Goal: Task Accomplishment & Management: Use online tool/utility

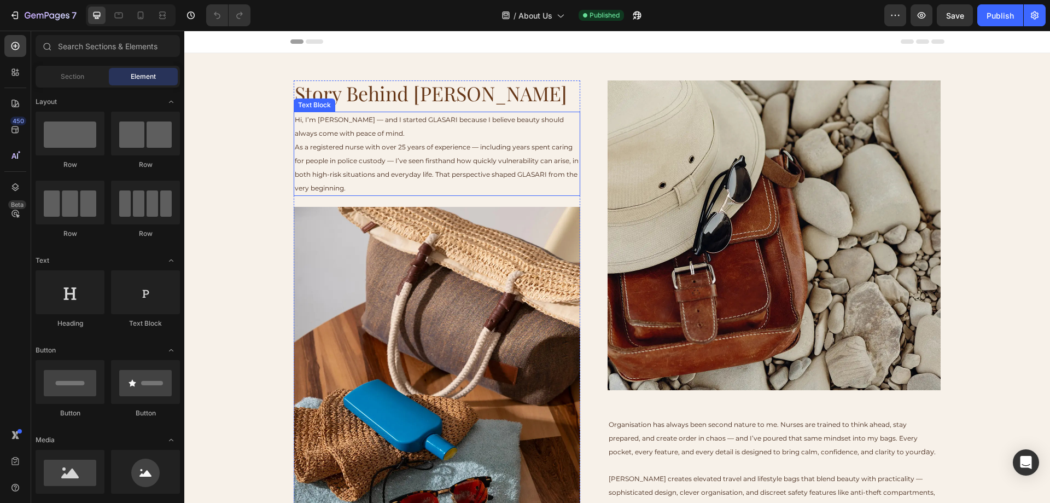
click at [343, 165] on p "As a registered nurse with over 25 years of experience — including years spent …" at bounding box center [437, 167] width 284 height 55
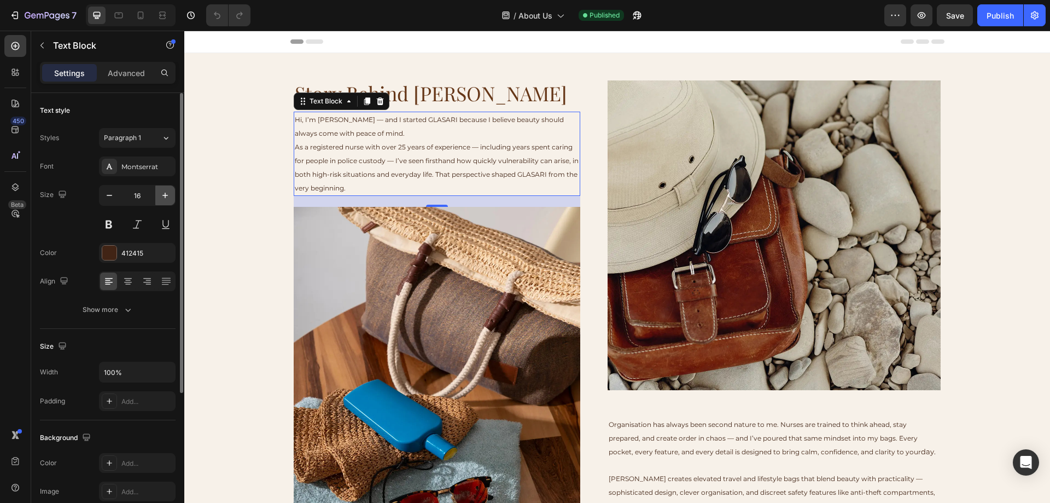
click at [166, 195] on icon "button" at bounding box center [164, 195] width 5 height 5
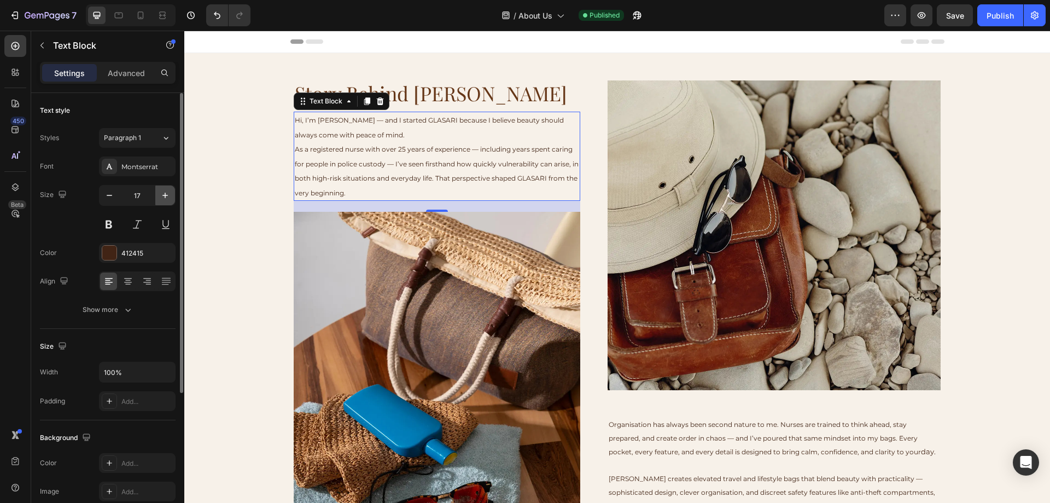
click at [166, 195] on icon "button" at bounding box center [164, 195] width 5 height 5
type input "18"
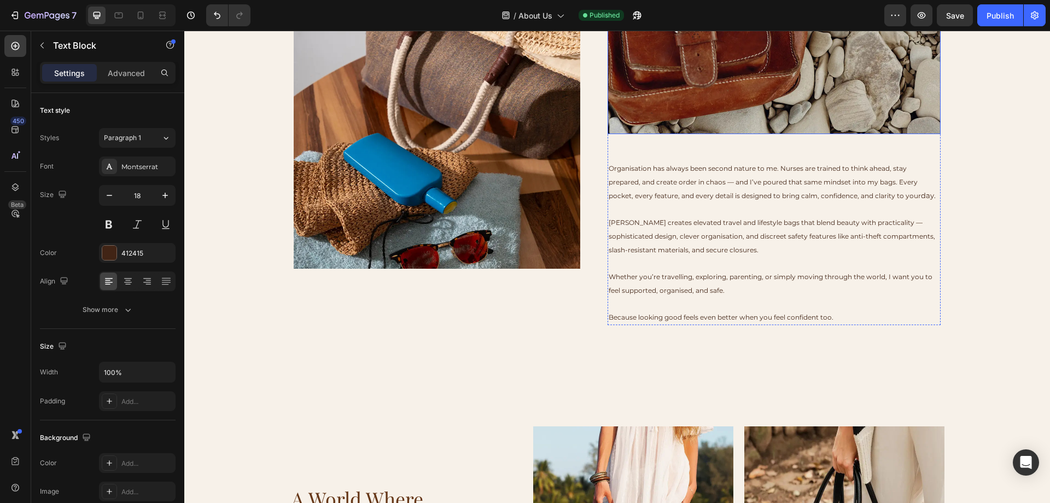
scroll to position [273, 0]
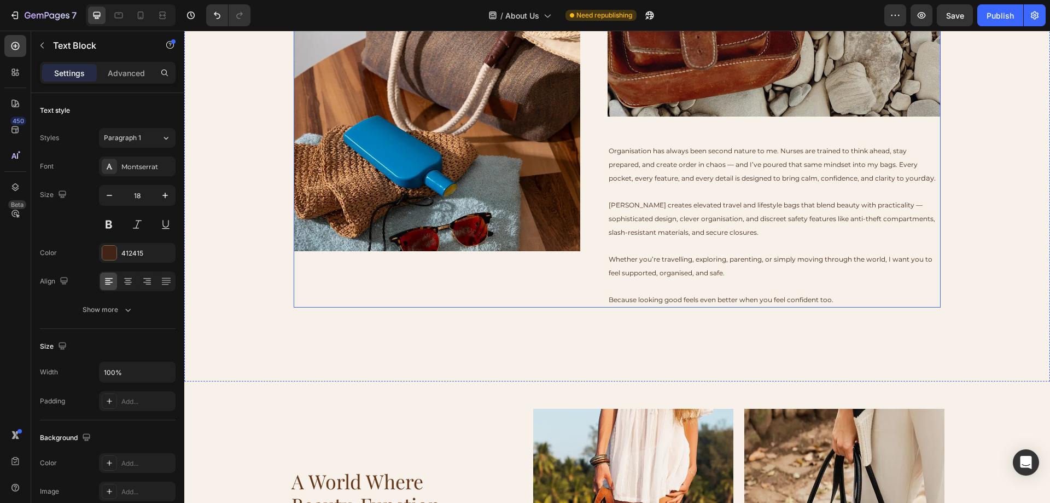
click at [555, 276] on div "Story Behind Glasari Heading Hi, I’m [PERSON_NAME] — and I started GLASARI beca…" at bounding box center [437, 57] width 287 height 500
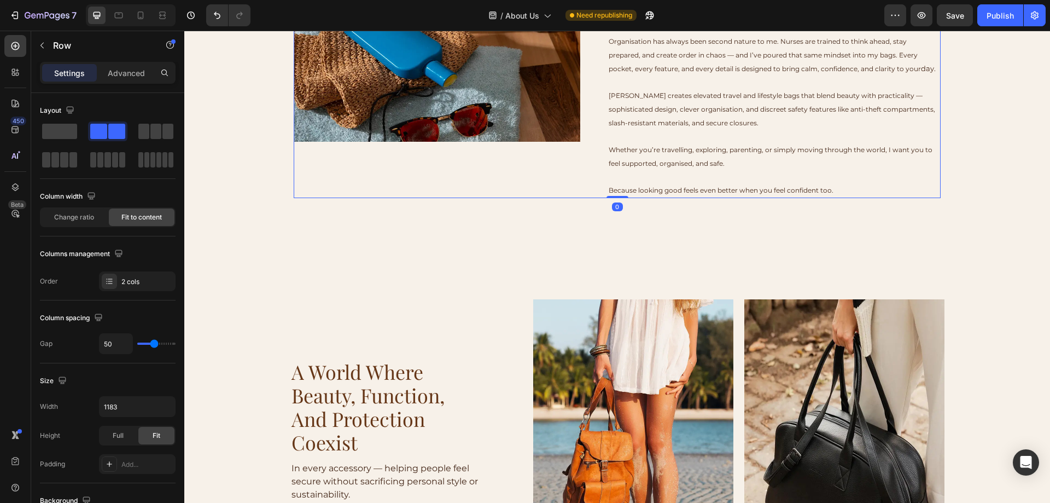
scroll to position [547, 0]
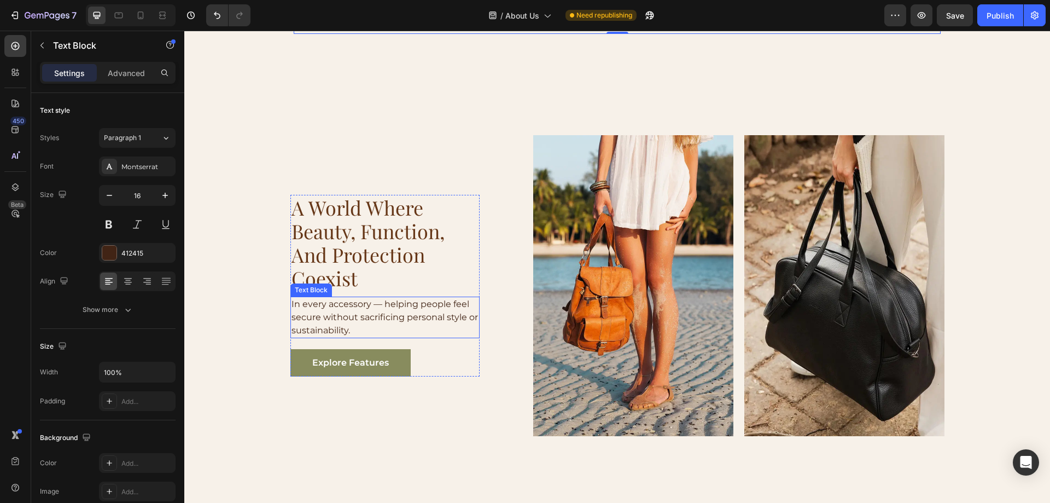
click at [436, 301] on p "In every accessory — helping people feel secure without sacrificing personal st…" at bounding box center [384, 317] width 187 height 39
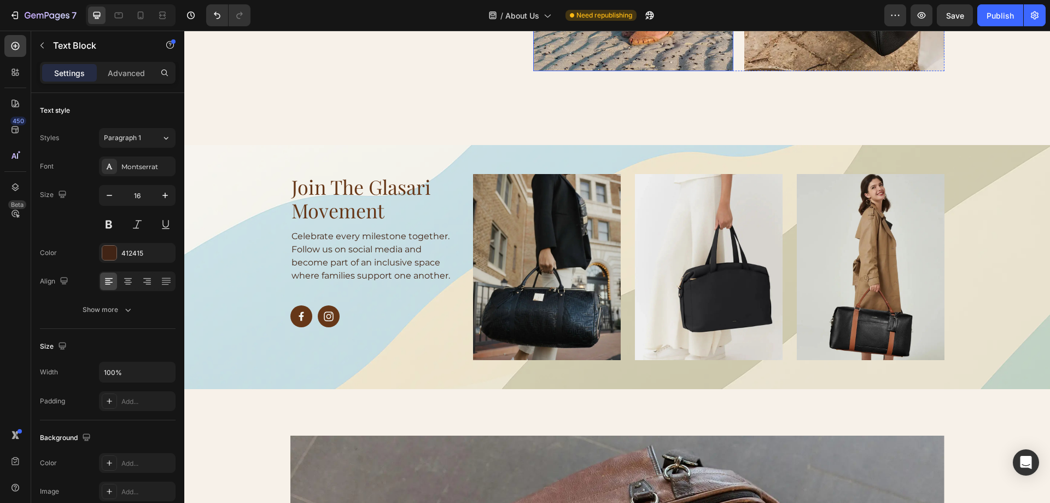
scroll to position [930, 0]
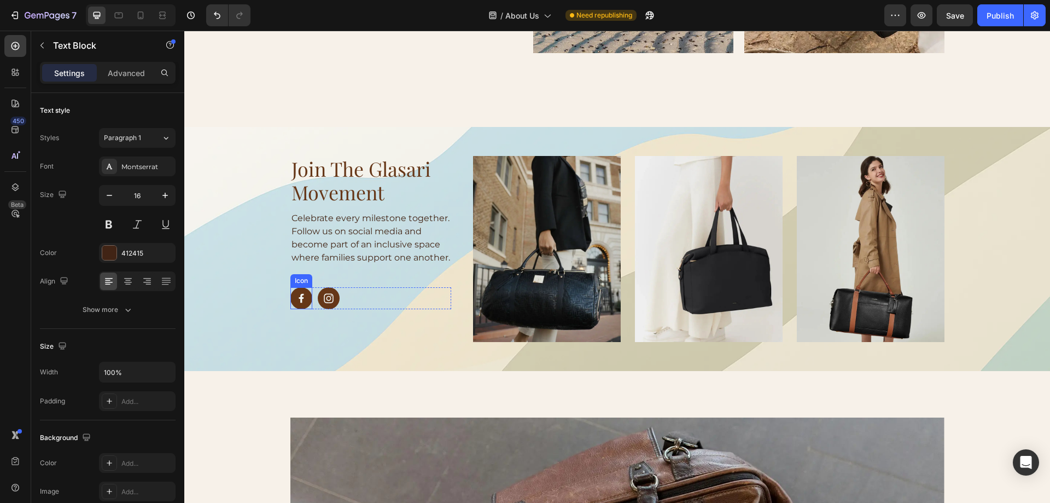
click at [294, 309] on rect at bounding box center [301, 298] width 22 height 22
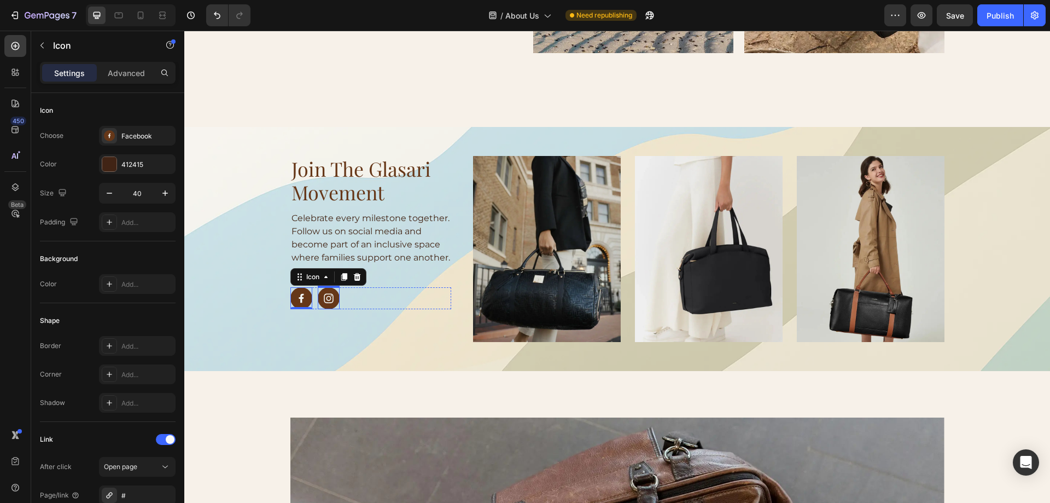
click at [324, 309] on rect at bounding box center [329, 298] width 22 height 22
click at [352, 309] on div "Icon Icon 0" at bounding box center [370, 298] width 161 height 22
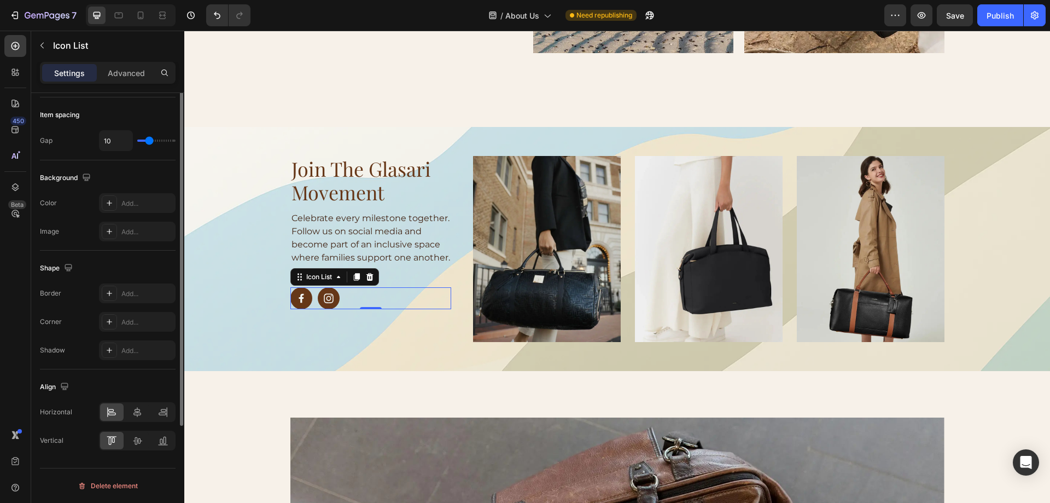
scroll to position [0, 0]
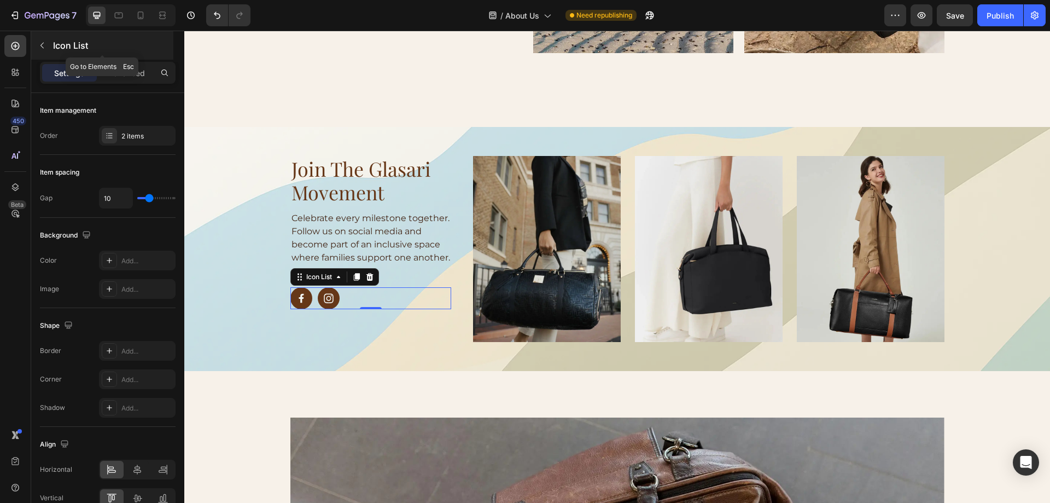
click at [46, 41] on icon "button" at bounding box center [42, 45] width 9 height 9
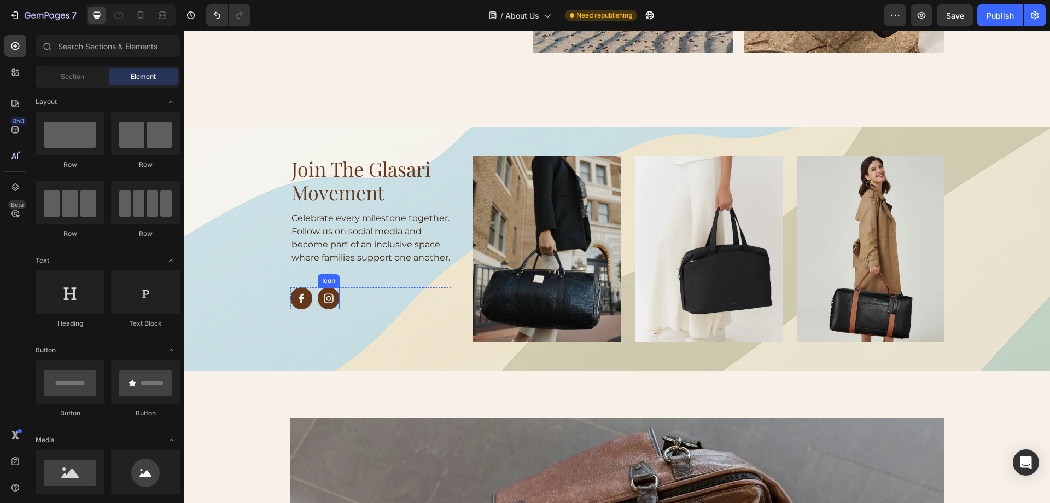
click at [326, 304] on icon at bounding box center [329, 299] width 10 height 10
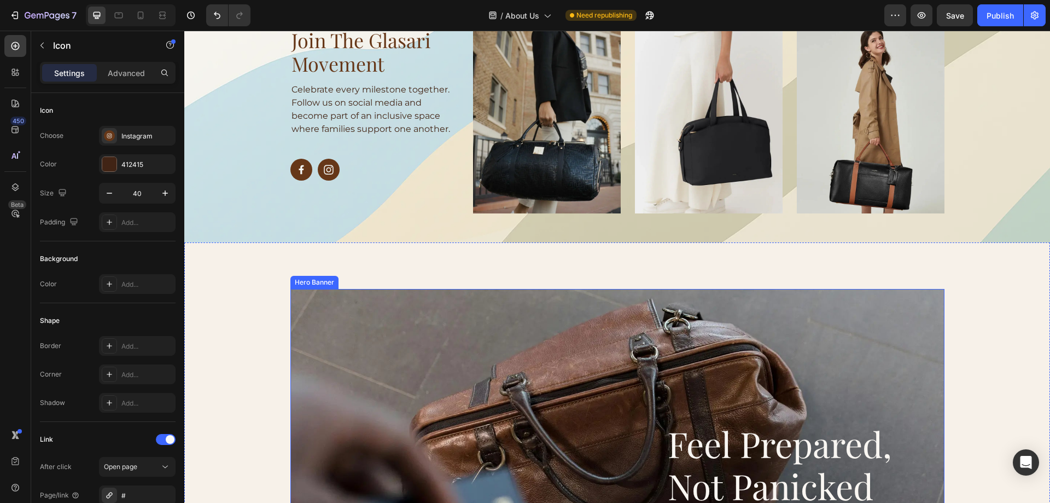
scroll to position [1039, 0]
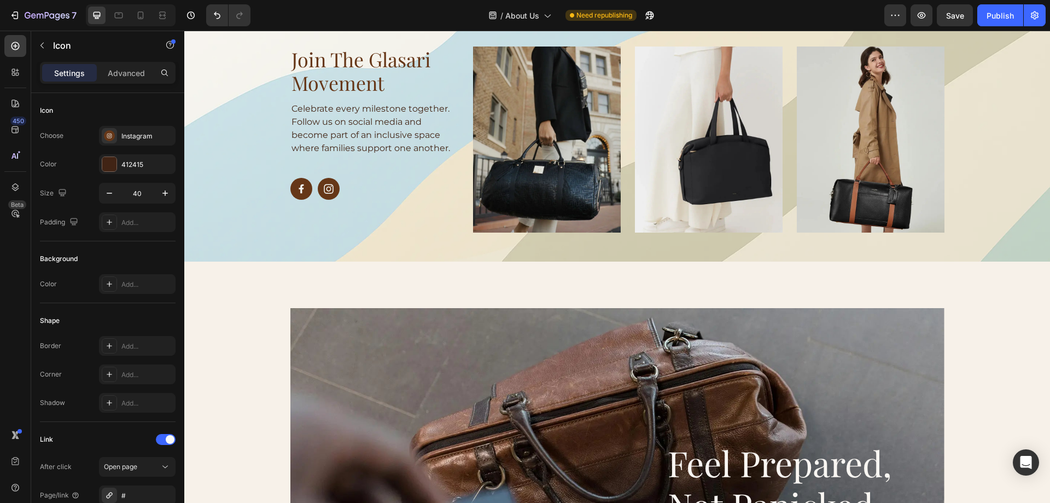
click at [331, 200] on rect at bounding box center [329, 189] width 22 height 22
click at [127, 133] on div "Instagram" at bounding box center [146, 136] width 51 height 10
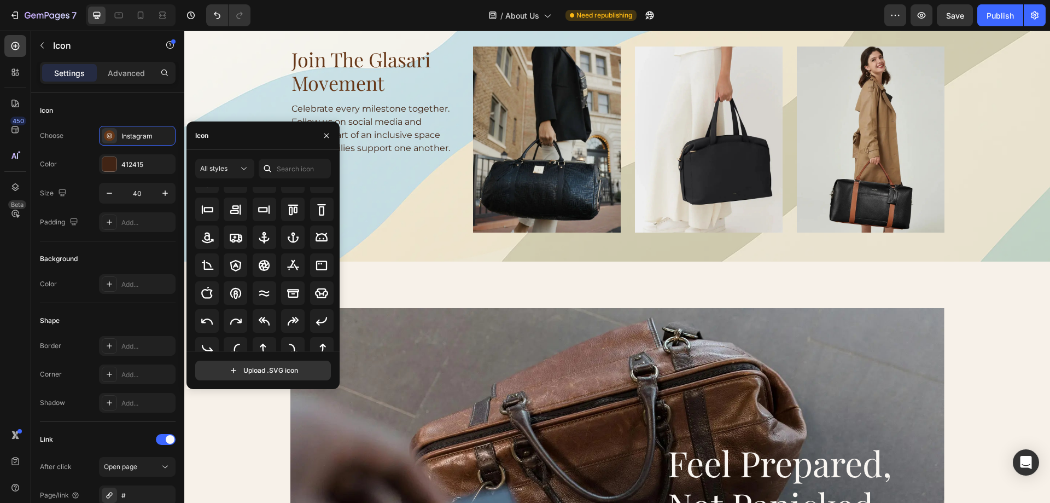
scroll to position [0, 0]
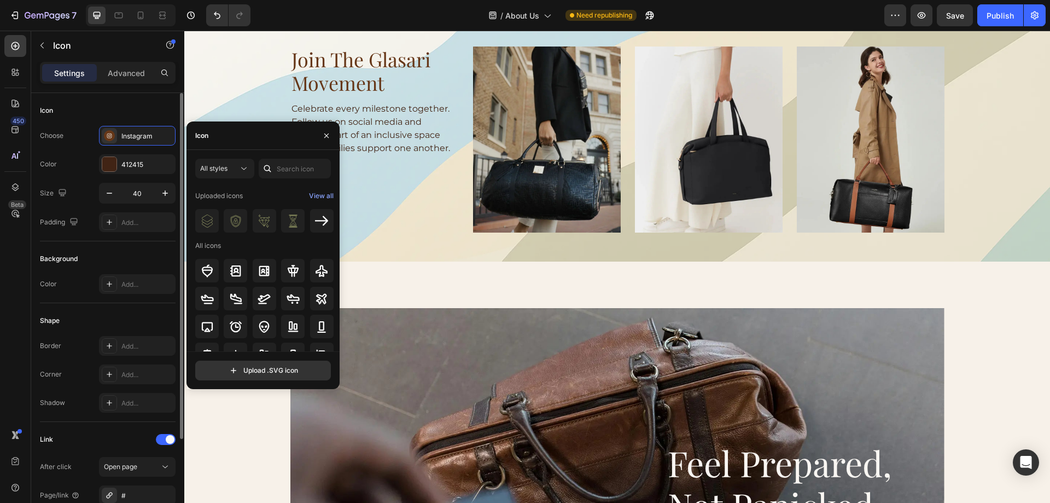
click at [162, 110] on div "Icon" at bounding box center [108, 111] width 136 height 18
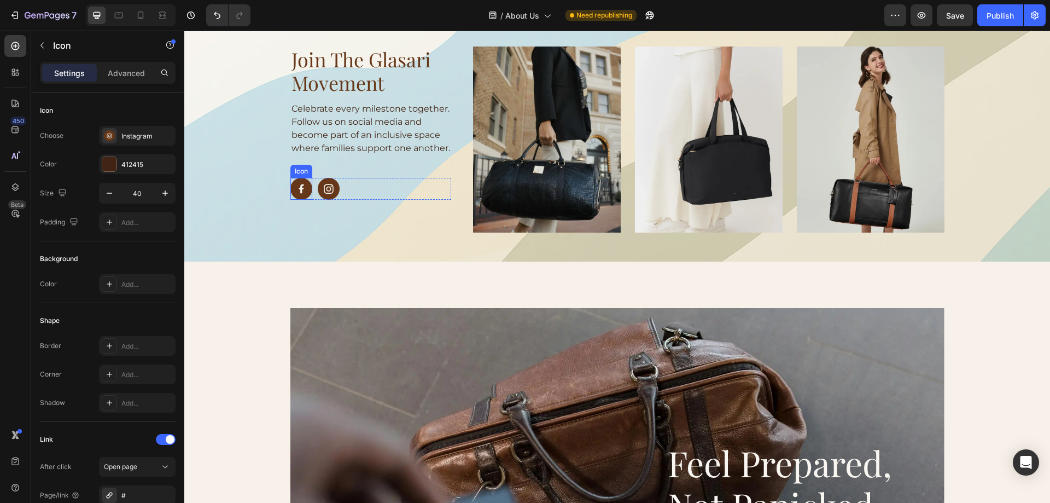
click at [293, 200] on rect at bounding box center [301, 189] width 22 height 22
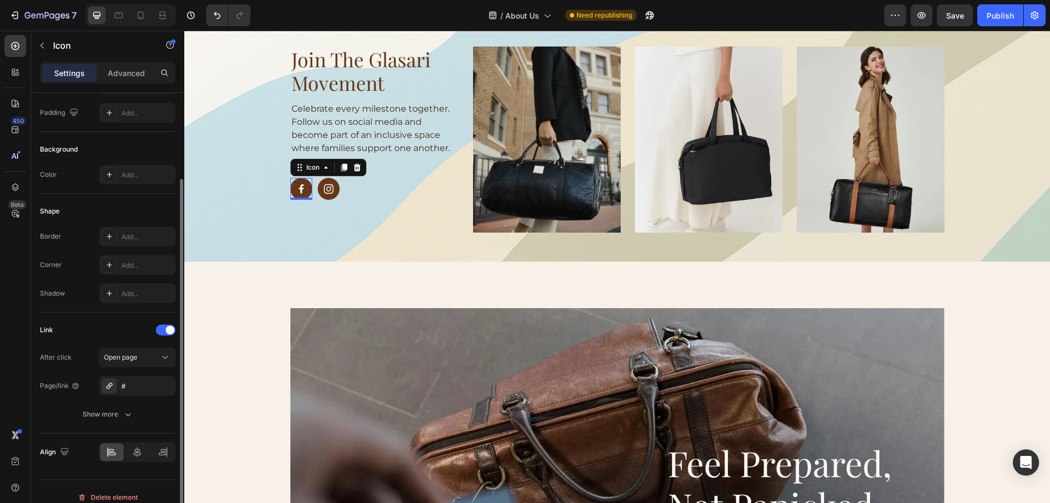
scroll to position [121, 0]
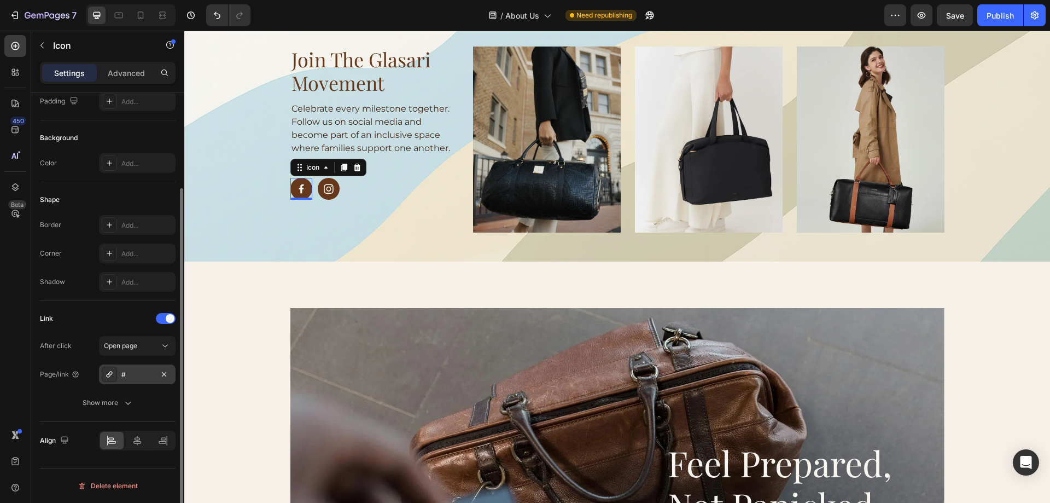
click at [106, 374] on icon at bounding box center [109, 374] width 9 height 9
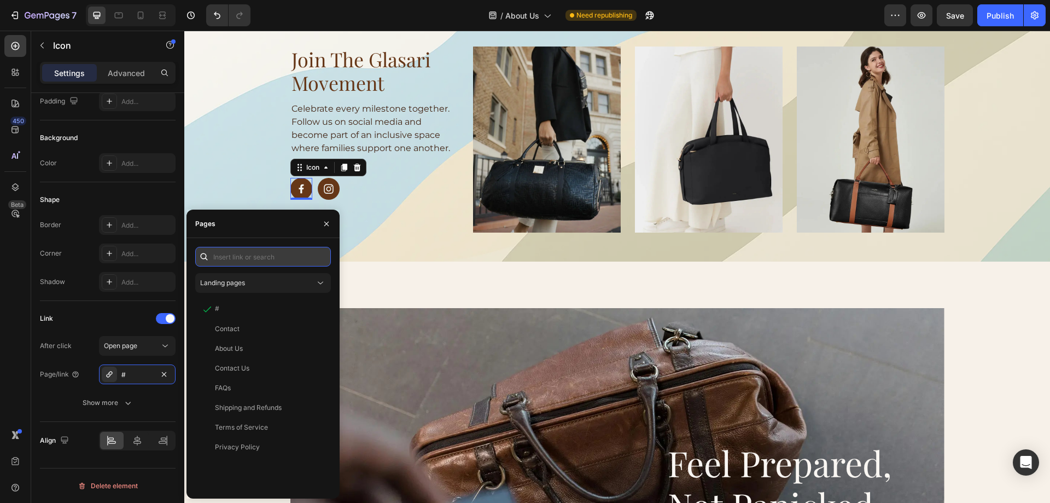
click at [219, 258] on input "text" at bounding box center [263, 257] width 136 height 20
paste input "[URL][DOMAIN_NAME]"
type input "[URL][DOMAIN_NAME]"
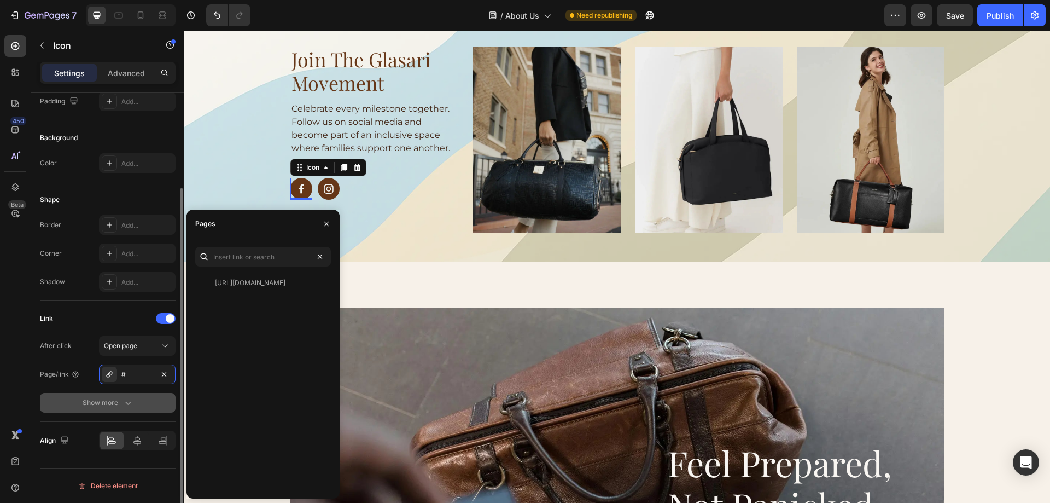
click at [129, 401] on icon "button" at bounding box center [128, 402] width 11 height 11
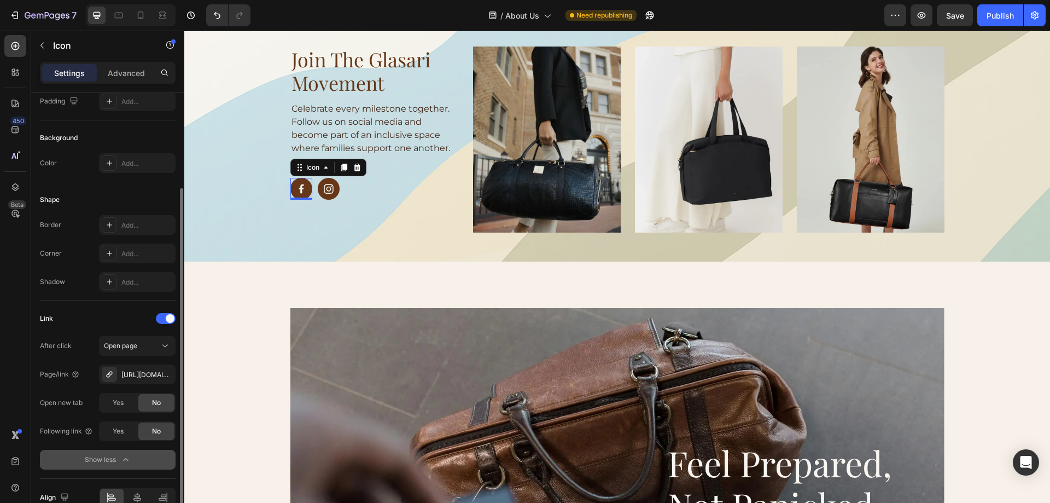
scroll to position [0, 0]
click at [324, 194] on icon at bounding box center [329, 189] width 10 height 10
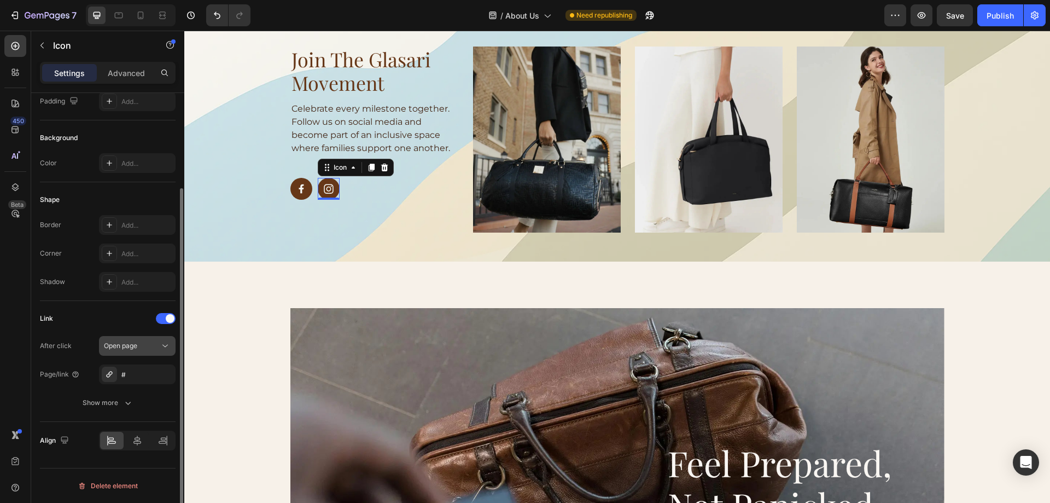
click at [125, 347] on span "Open page" at bounding box center [120, 345] width 33 height 8
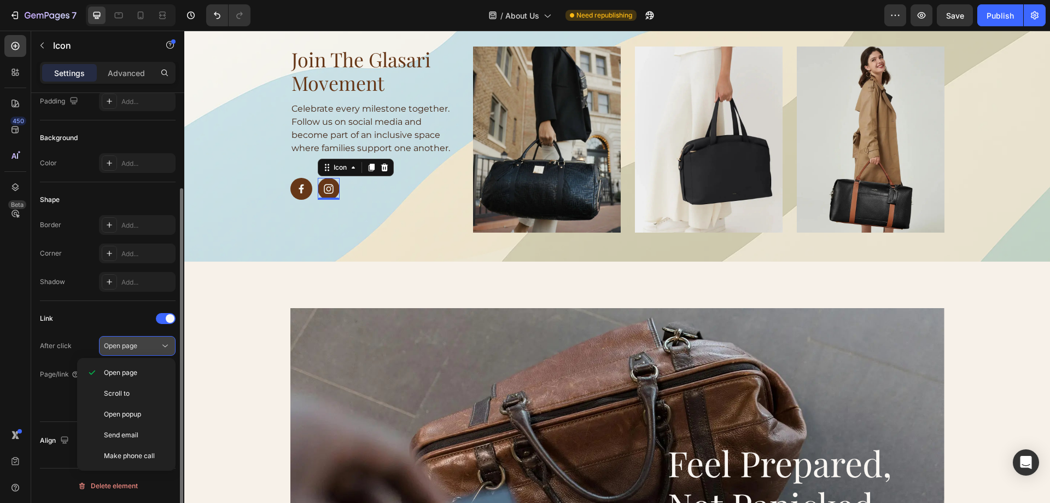
click at [125, 347] on span "Open page" at bounding box center [120, 345] width 33 height 8
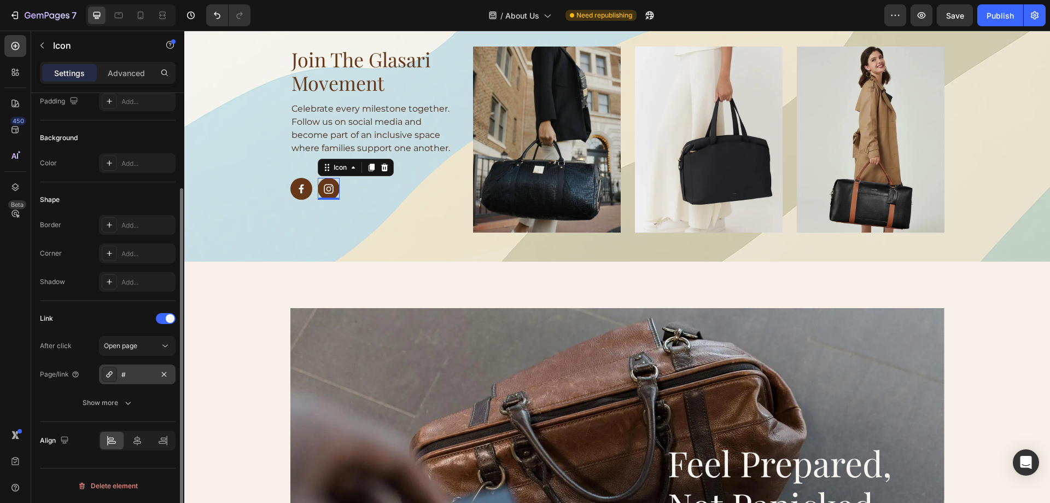
click at [110, 374] on icon at bounding box center [109, 374] width 6 height 6
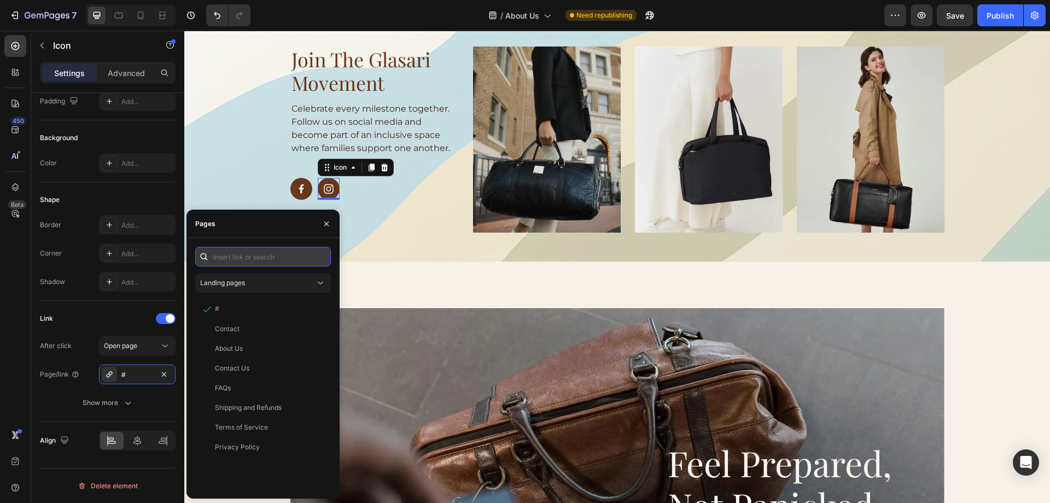
click at [213, 256] on input "text" at bounding box center [263, 257] width 136 height 20
paste input "[URL][DOMAIN_NAME]"
type input "[URL][DOMAIN_NAME]"
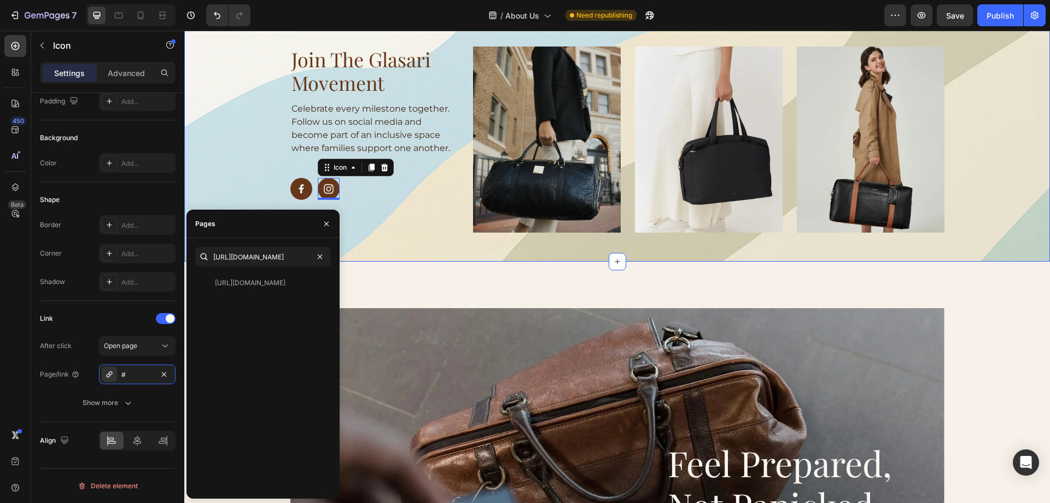
click at [391, 239] on div "join the glasari movement Heading Celebrate every milestone together. Follow us…" at bounding box center [617, 140] width 866 height 244
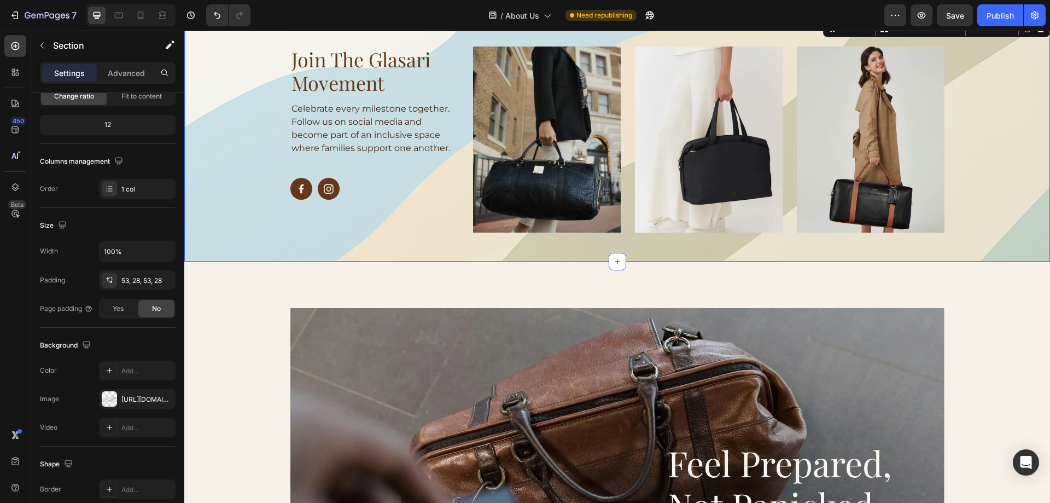
scroll to position [0, 0]
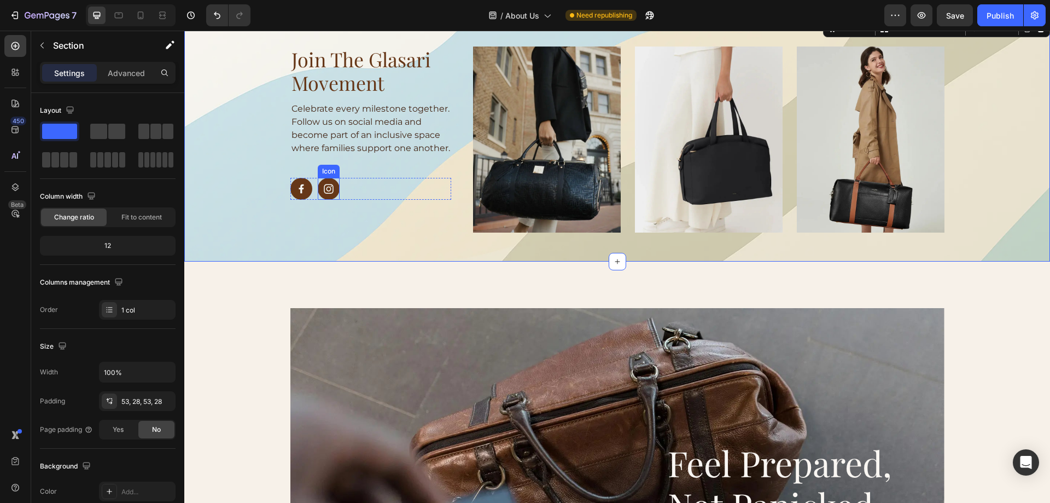
click at [325, 200] on rect at bounding box center [329, 189] width 22 height 22
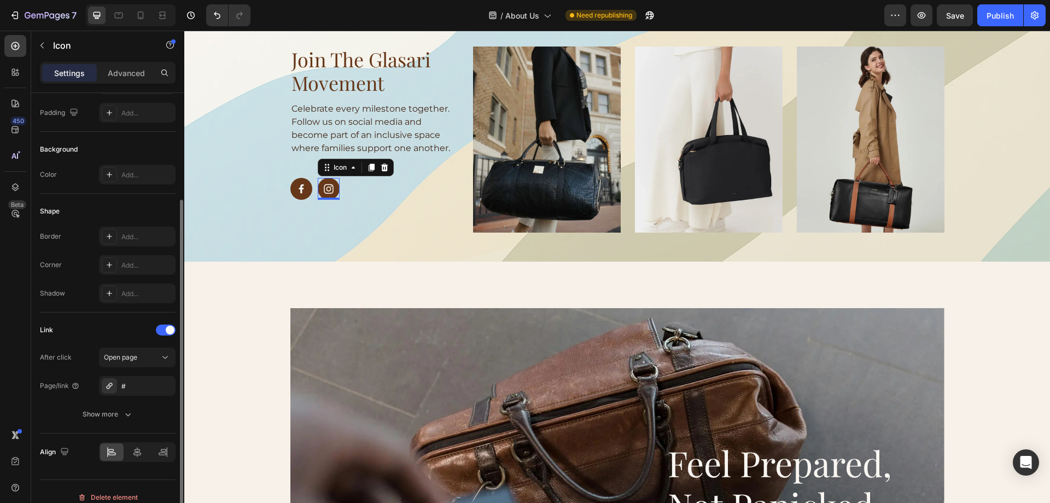
scroll to position [121, 0]
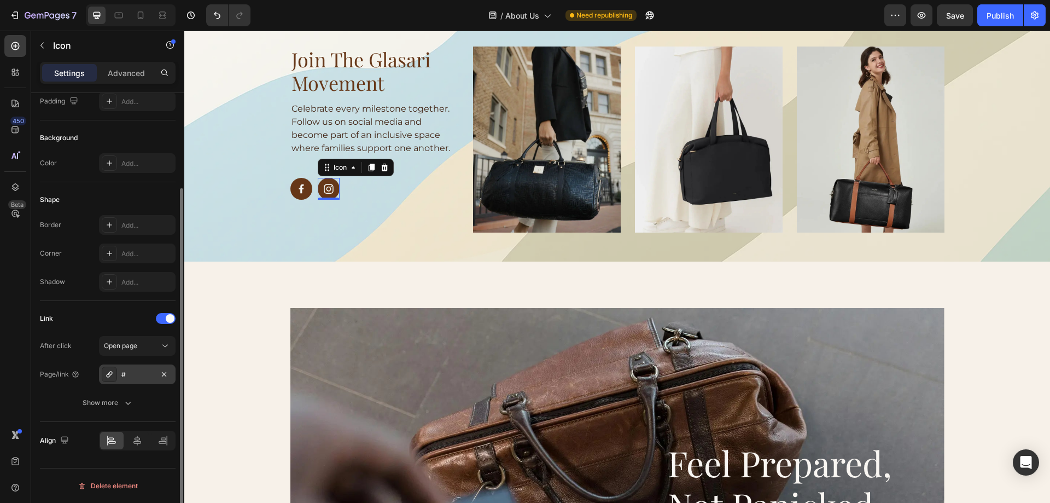
click at [135, 377] on div "#" at bounding box center [137, 375] width 32 height 10
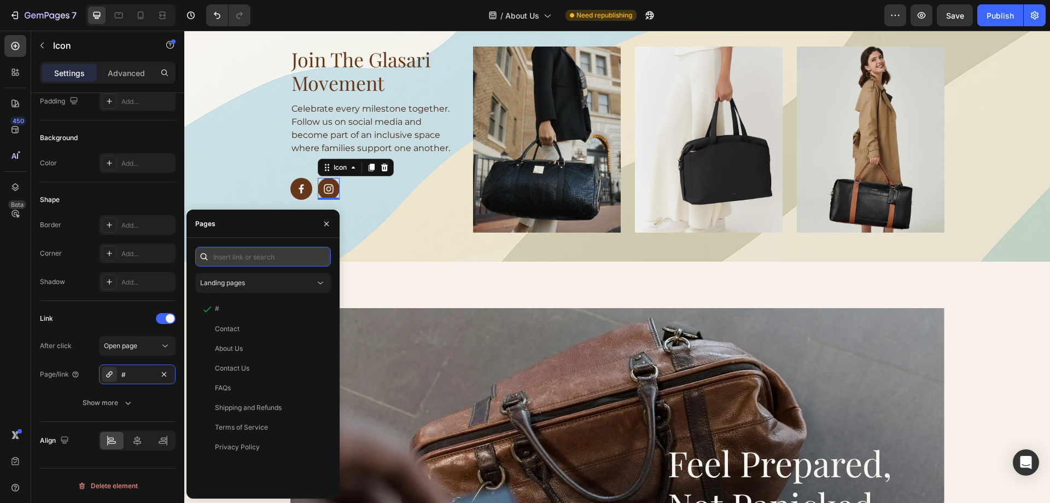
paste input "[URL][DOMAIN_NAME]"
type input "[URL][DOMAIN_NAME]"
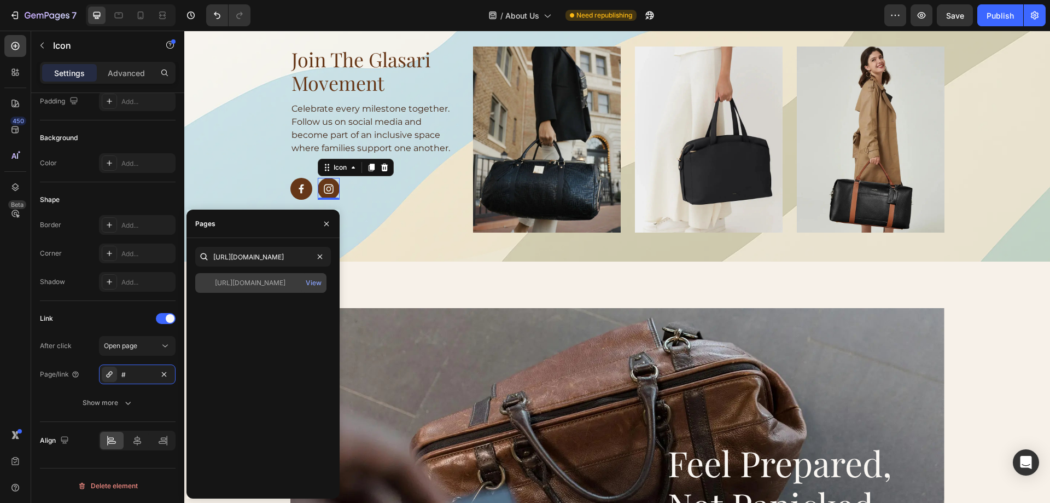
scroll to position [0, 0]
click at [255, 282] on div "[URL][DOMAIN_NAME]" at bounding box center [250, 283] width 71 height 10
click at [324, 221] on icon "button" at bounding box center [326, 223] width 9 height 9
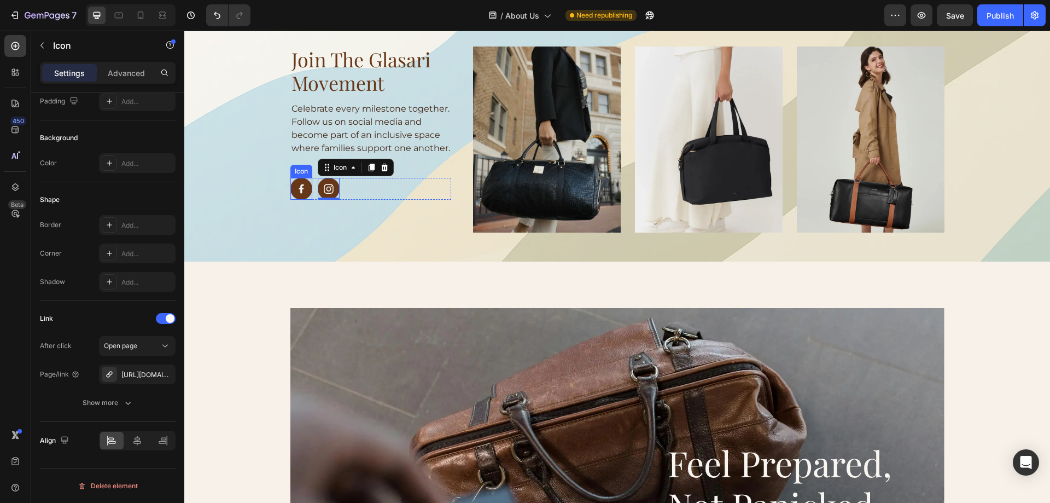
click at [299, 194] on icon at bounding box center [301, 188] width 5 height 9
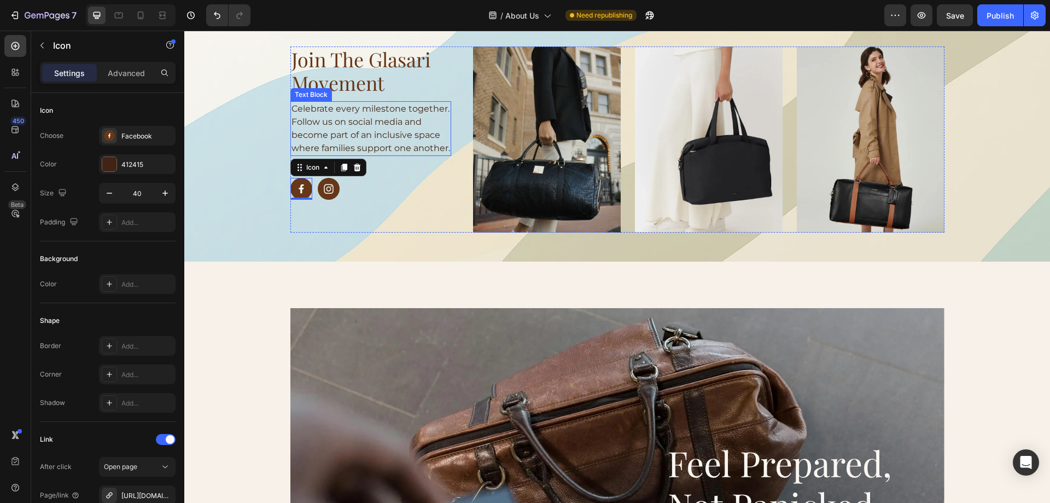
click at [324, 118] on p "Celebrate every milestone together. Follow us on social media and become part o…" at bounding box center [370, 128] width 159 height 53
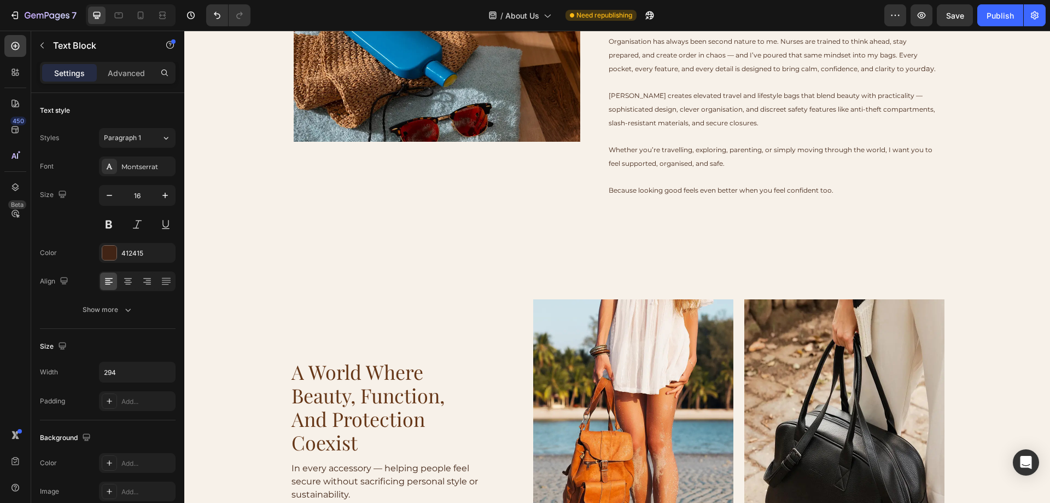
scroll to position [164, 0]
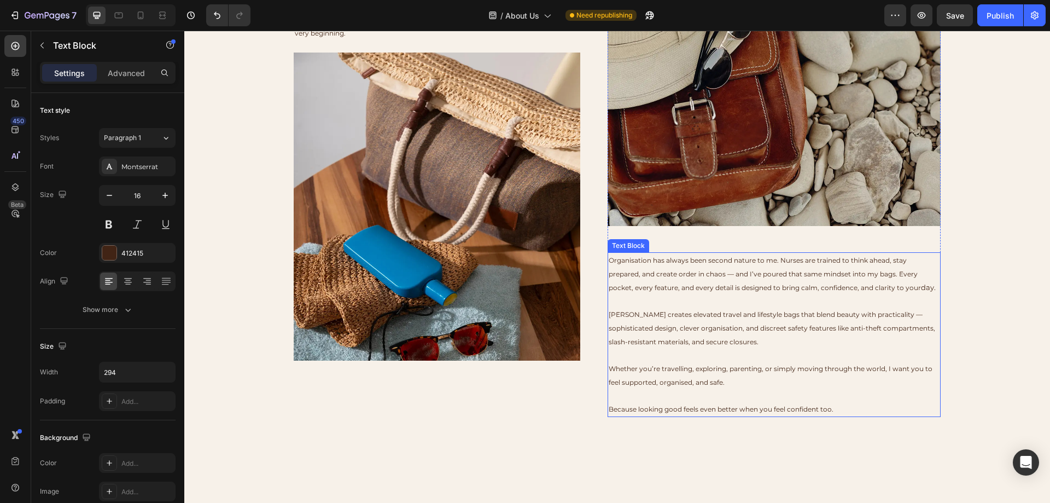
click at [629, 259] on span "Organisation has always been second nature to me. Nurses are trained to think a…" at bounding box center [765, 274] width 312 height 36
click at [648, 261] on span "Organisation has always been second nature to me. Nurses are trained to think a…" at bounding box center [765, 274] width 312 height 36
drag, startPoint x: 646, startPoint y: 261, endPoint x: 603, endPoint y: 266, distance: 43.5
click at [608, 266] on div "Organisation has always been second nature to me. Nurses are trained to think a…" at bounding box center [774, 334] width 333 height 165
click at [623, 258] on span "Organisation has always been second nature to me. Nurses are trained to think a…" at bounding box center [765, 274] width 312 height 36
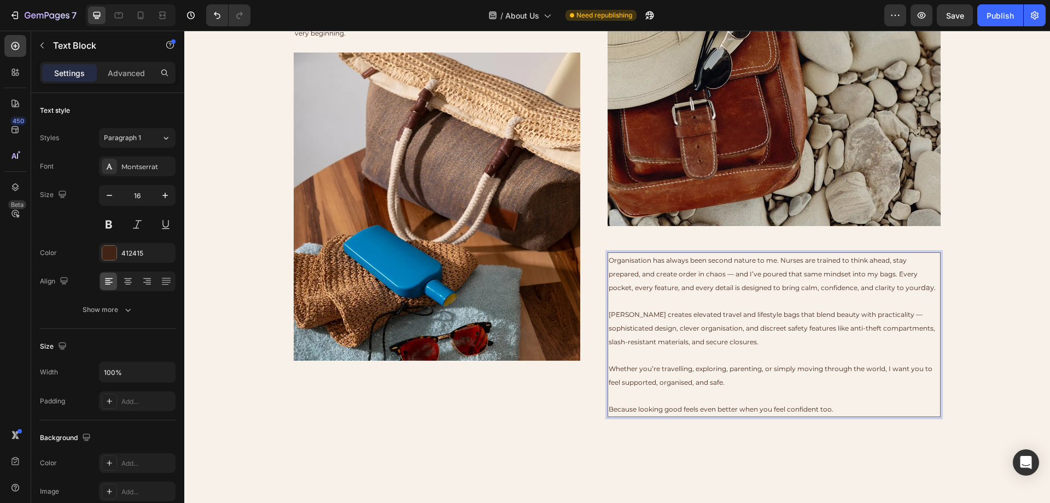
click at [833, 410] on p "Because looking good feels even better when you feel confident too." at bounding box center [774, 402] width 331 height 27
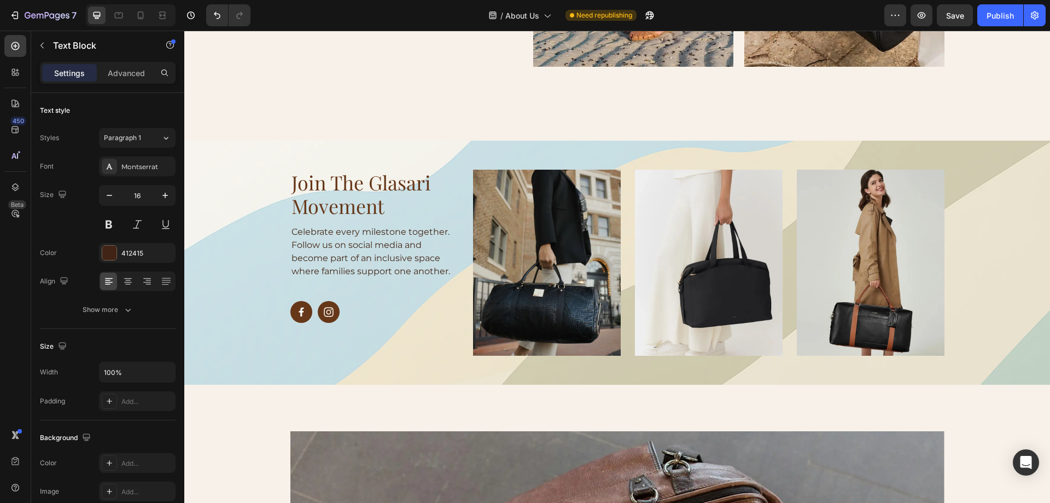
scroll to position [930, 0]
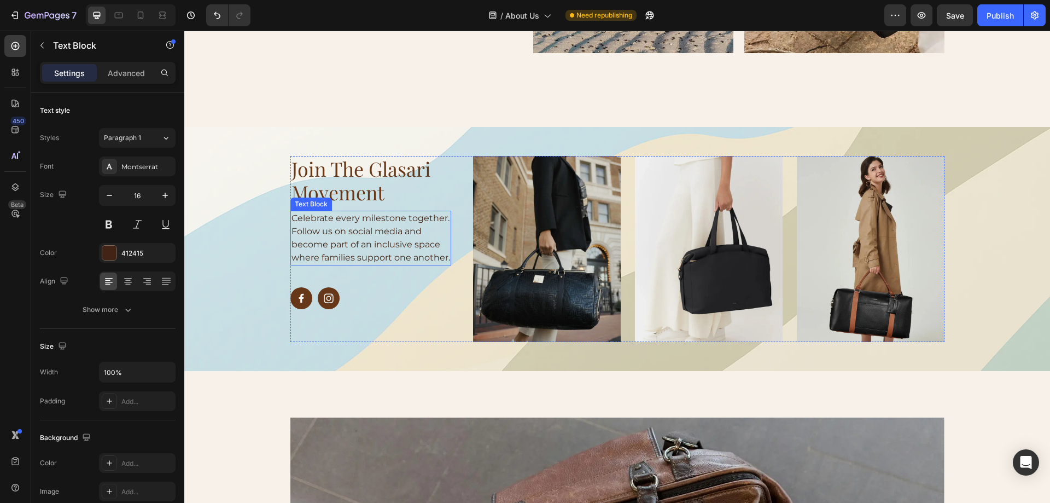
click at [322, 245] on p "Celebrate every milestone together. Follow us on social media and become part o…" at bounding box center [370, 238] width 159 height 53
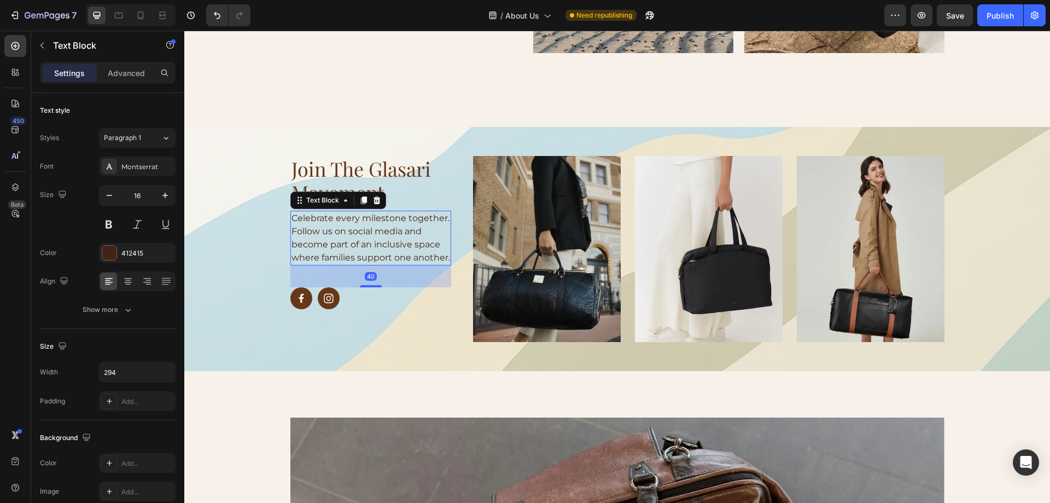
click at [349, 259] on p "Celebrate every milestone together. Follow us on social media and become part o…" at bounding box center [370, 238] width 159 height 53
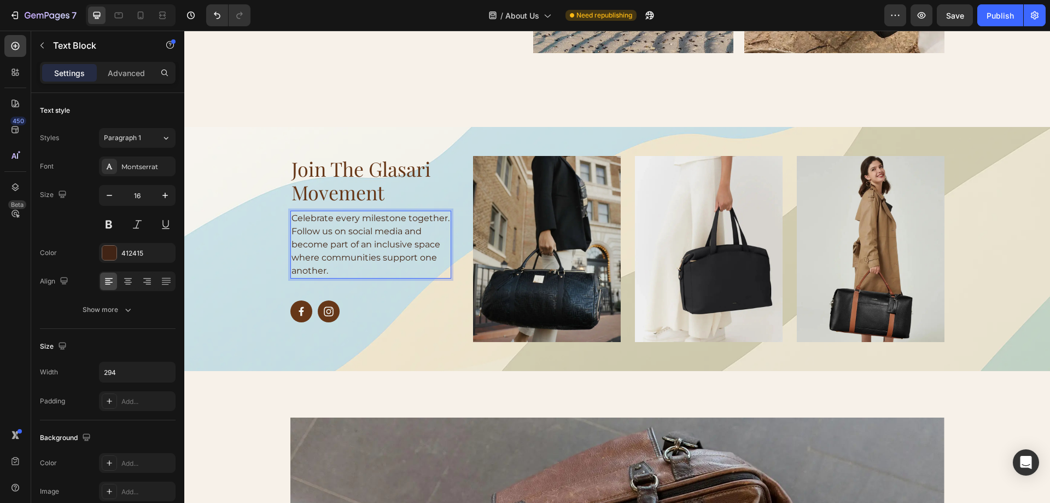
click at [369, 245] on p "Celebrate every milestone together. Follow us on social media and become part o…" at bounding box center [370, 245] width 159 height 66
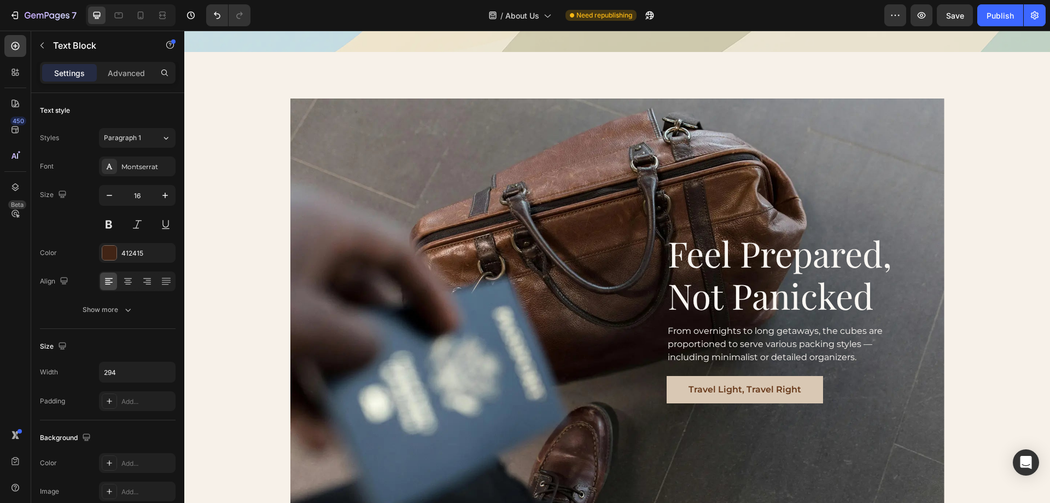
scroll to position [1313, 0]
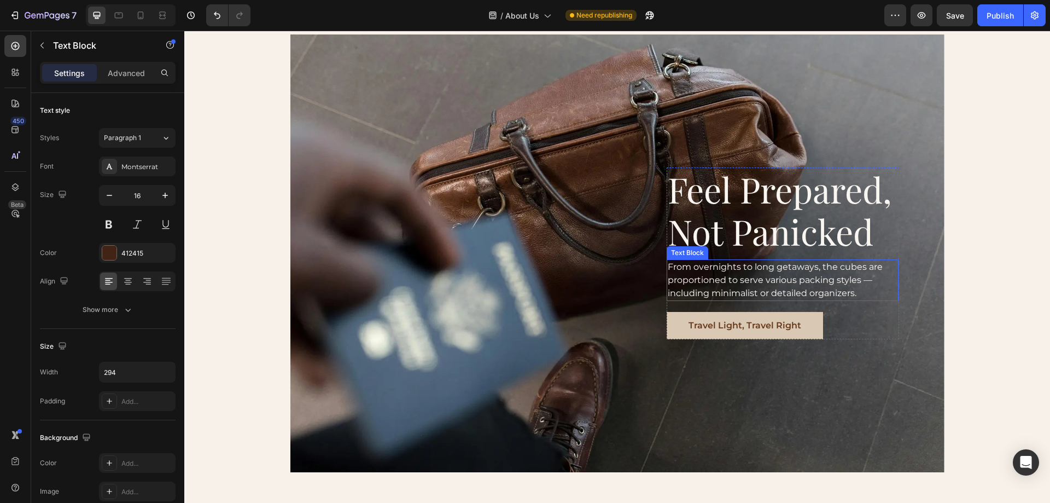
click at [690, 287] on p "From overnights to long getaways, the cubes are proportioned to serve various p…" at bounding box center [783, 279] width 230 height 39
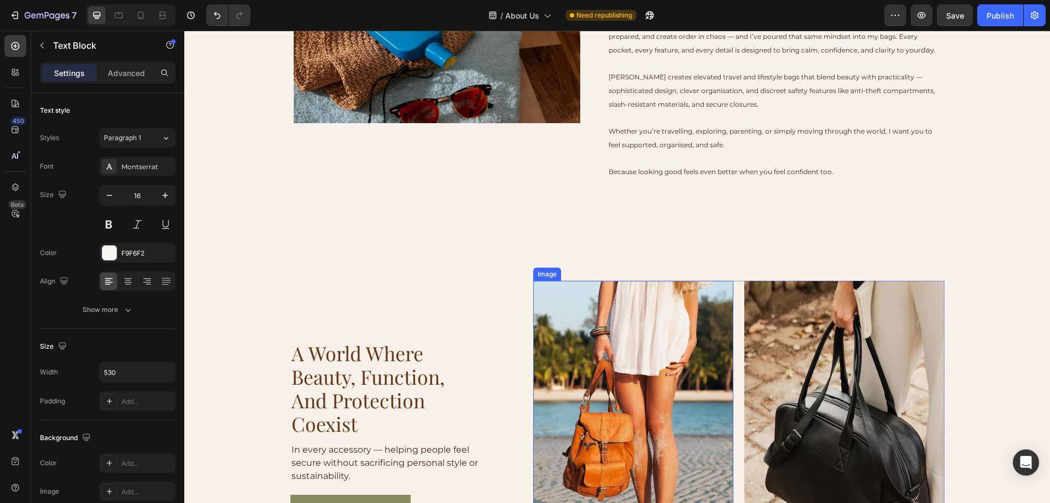
scroll to position [492, 0]
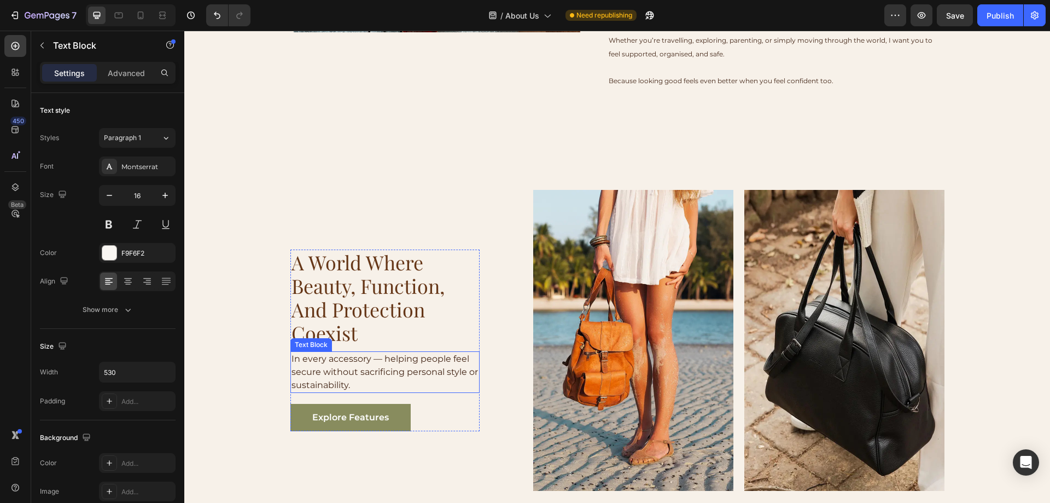
click at [383, 373] on p "In every accessory — helping people feel secure without sacrificing personal st…" at bounding box center [384, 371] width 187 height 39
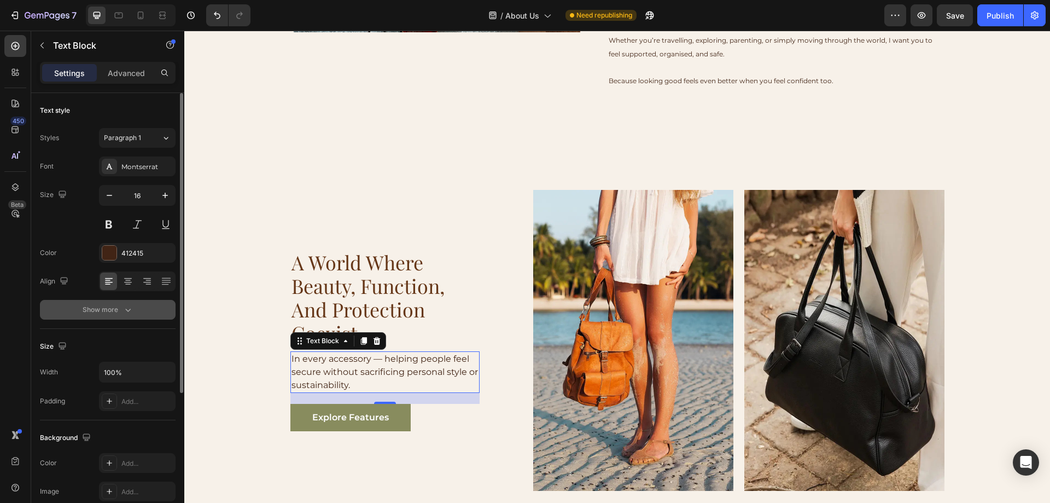
click at [110, 307] on div "Show more" at bounding box center [108, 309] width 51 height 11
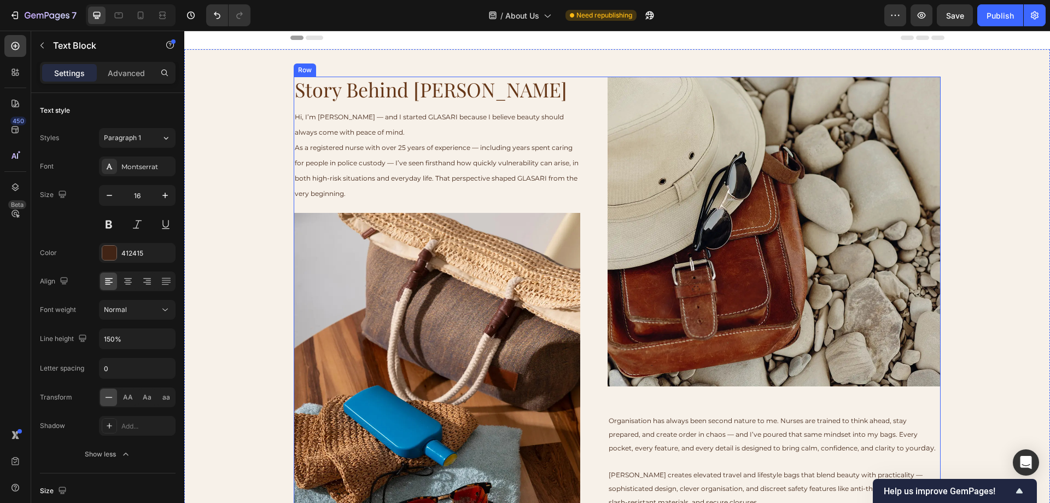
scroll to position [0, 0]
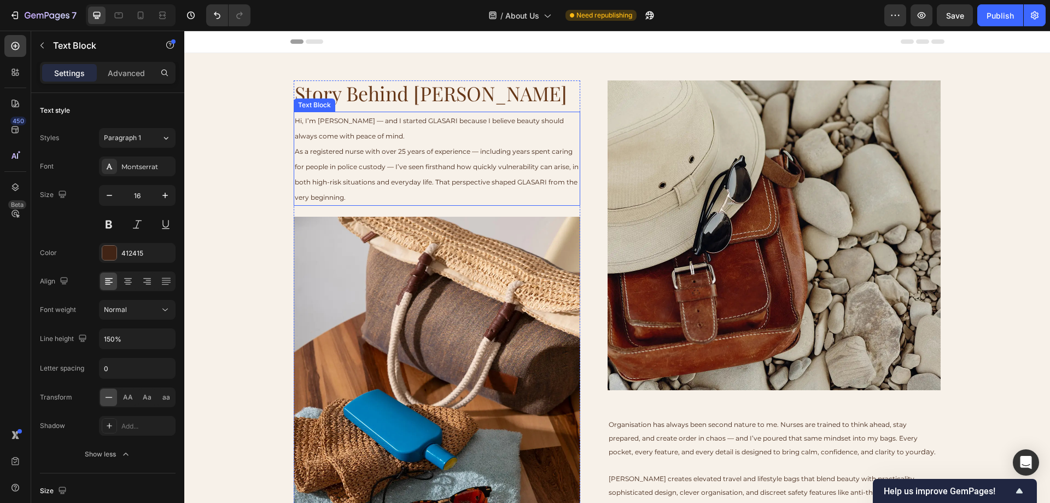
click at [441, 121] on span "Hi, I’m [PERSON_NAME] — and I started GLASARI because I believe beauty should a…" at bounding box center [429, 128] width 269 height 24
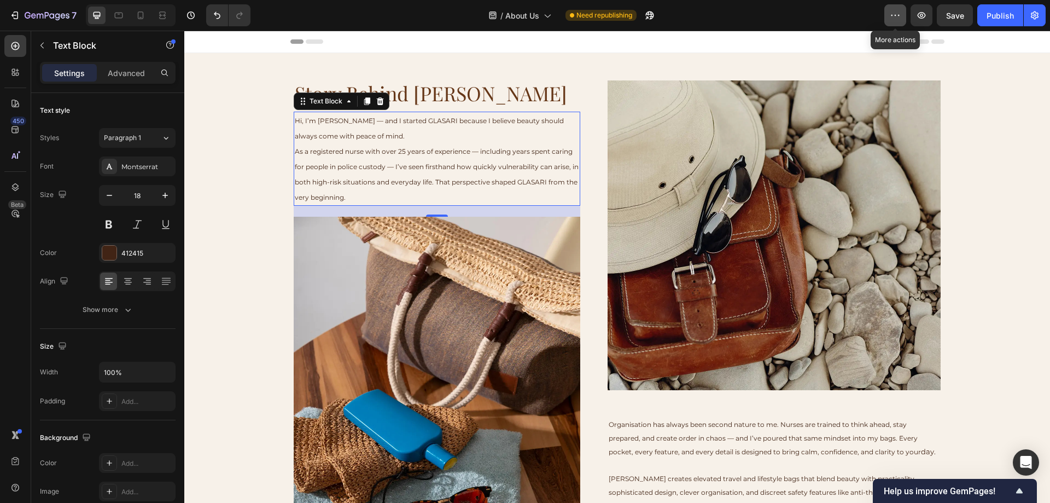
click at [894, 18] on icon "button" at bounding box center [895, 15] width 11 height 11
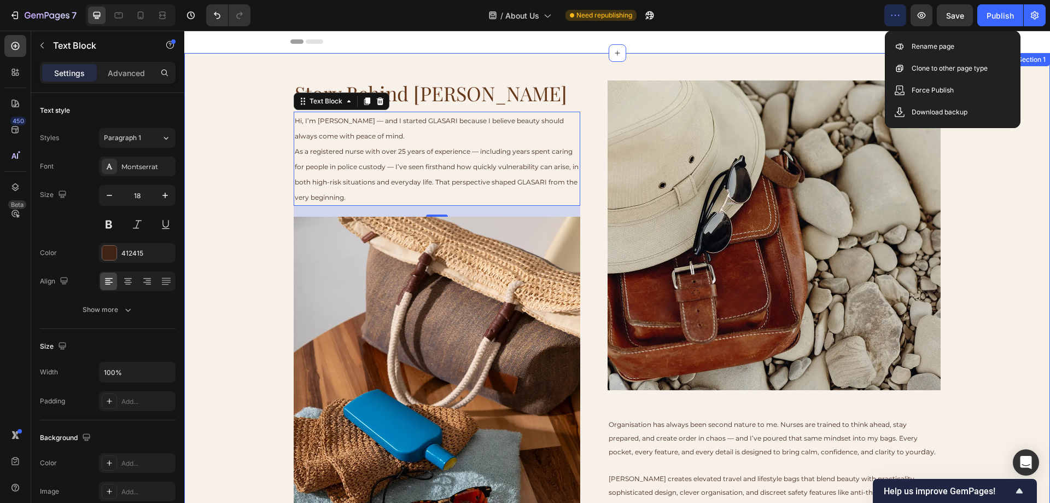
click at [972, 205] on div "Story Behind Glasari Heading Hi, I’m [PERSON_NAME] — and I started GLASARI beca…" at bounding box center [617, 330] width 835 height 500
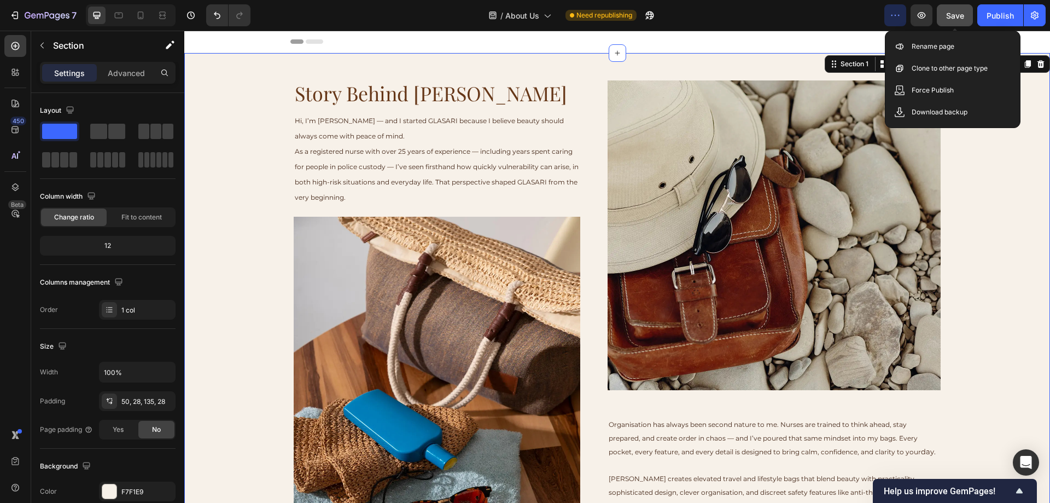
click at [949, 18] on span "Save" at bounding box center [955, 15] width 18 height 9
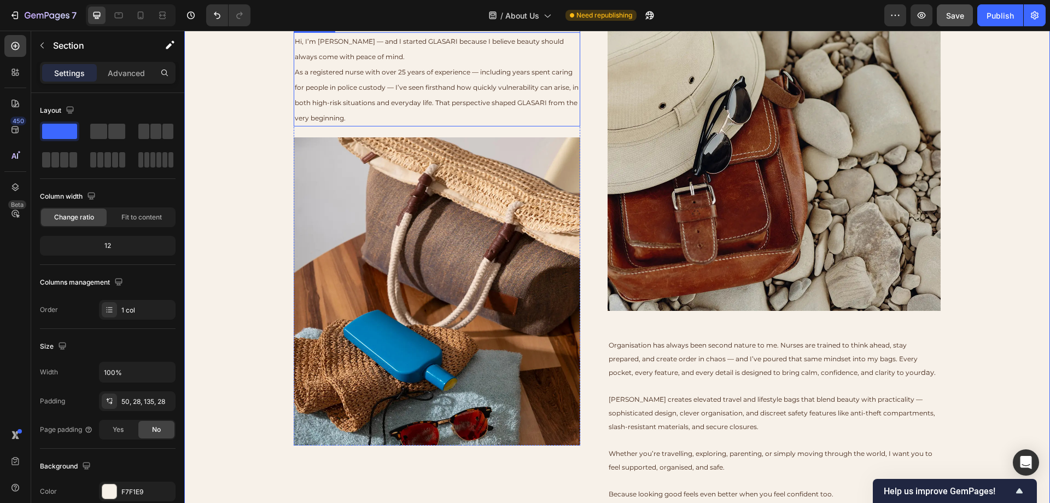
scroll to position [55, 0]
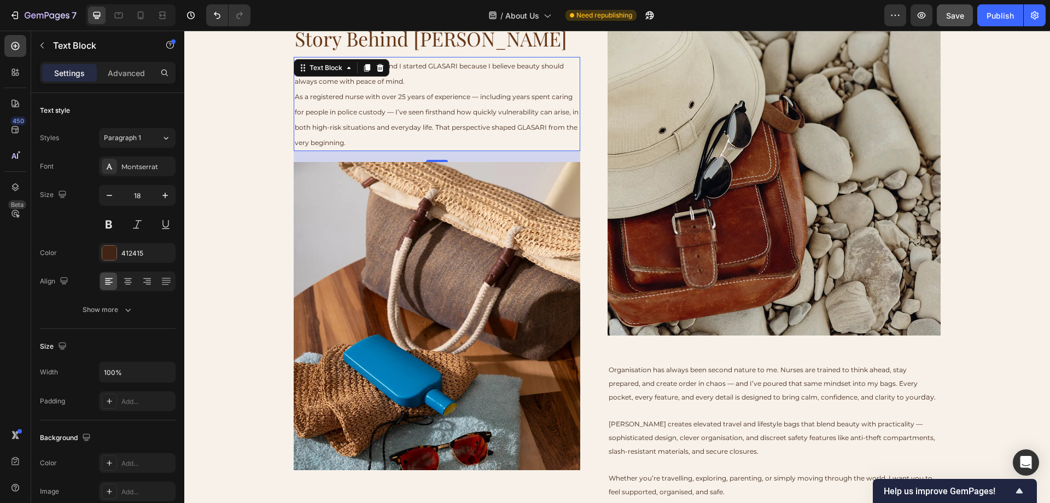
click at [295, 97] on span "As a registered nurse with over 25 years of experience — including years spent …" at bounding box center [437, 119] width 284 height 54
click at [432, 113] on span "As a registered nurse with over 25 years of experience — including years spent …" at bounding box center [437, 119] width 284 height 54
click at [434, 113] on span "As a registered nurse with over 25 years of experience — including years spent …" at bounding box center [437, 119] width 284 height 54
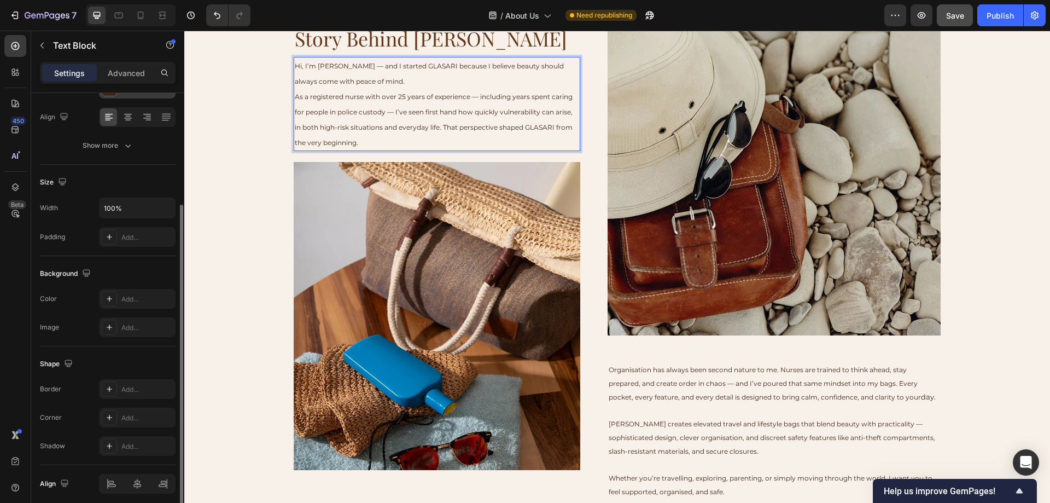
scroll to position [0, 0]
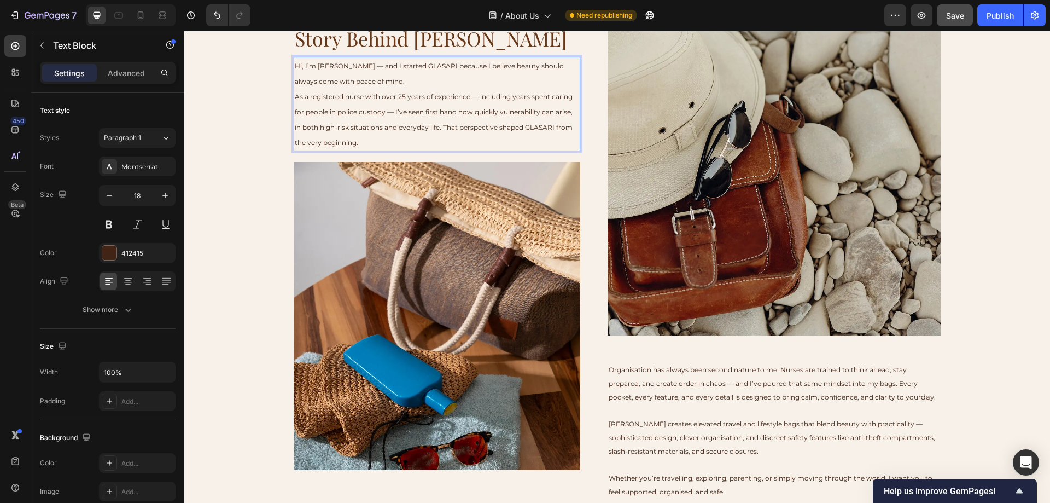
click at [313, 120] on p "As a registered nurse with over 25 years of experience — including years spent …" at bounding box center [437, 119] width 284 height 61
click at [334, 89] on p "As a registered nurse with over 25 years of experience — including years spent …" at bounding box center [437, 119] width 284 height 61
click at [326, 80] on span "Hi, I’m [PERSON_NAME] — and I started GLASARI because I believe beauty should a…" at bounding box center [429, 74] width 269 height 24
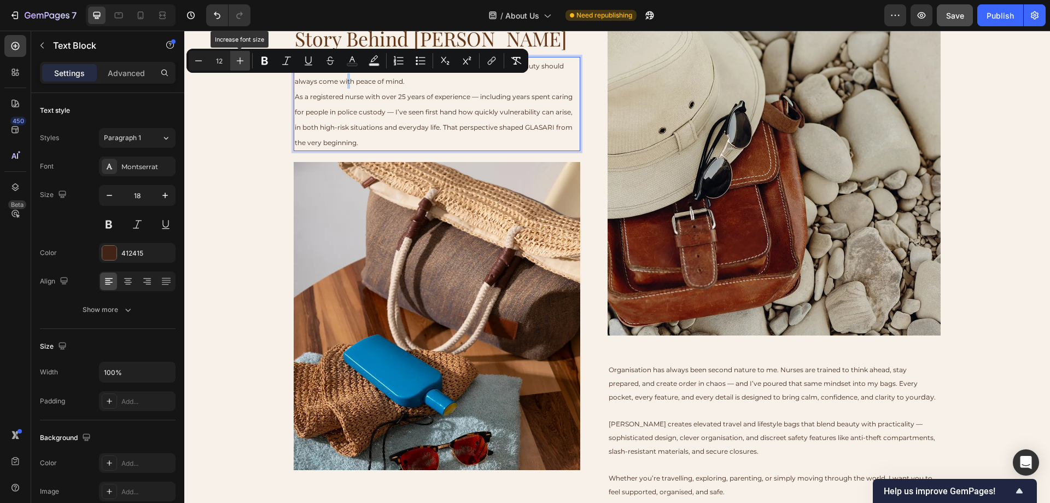
click at [238, 59] on icon "Editor contextual toolbar" at bounding box center [240, 60] width 11 height 11
type input "13"
click at [264, 102] on div "Story Behind Glasari Heading Hi, I’m [PERSON_NAME] — and I started GLASARI beca…" at bounding box center [617, 276] width 835 height 500
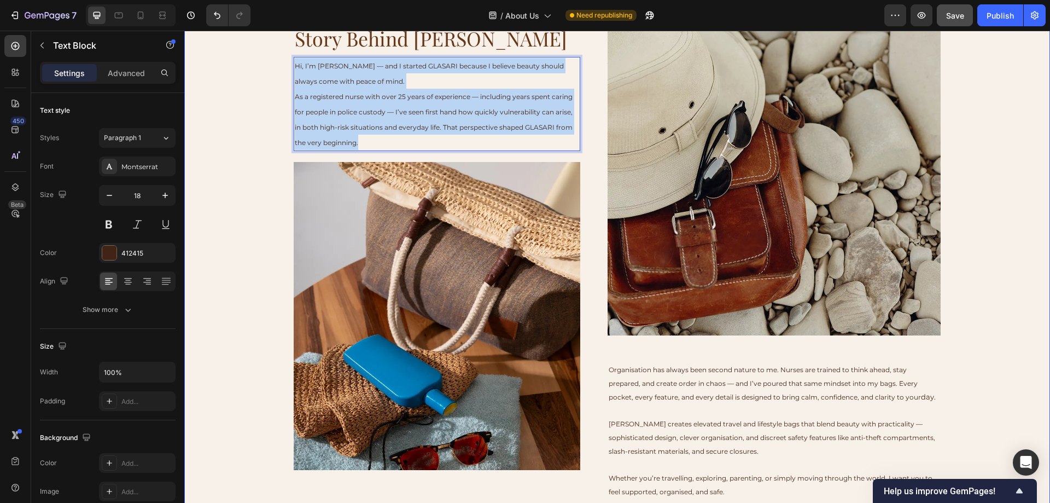
drag, startPoint x: 356, startPoint y: 142, endPoint x: 279, endPoint y: 60, distance: 113.0
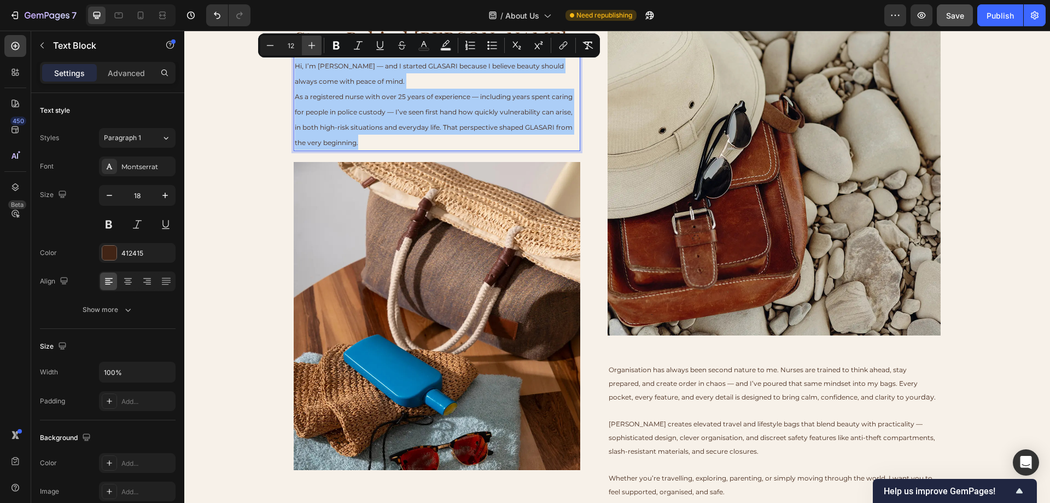
click at [310, 45] on icon "Editor contextual toolbar" at bounding box center [311, 45] width 7 height 7
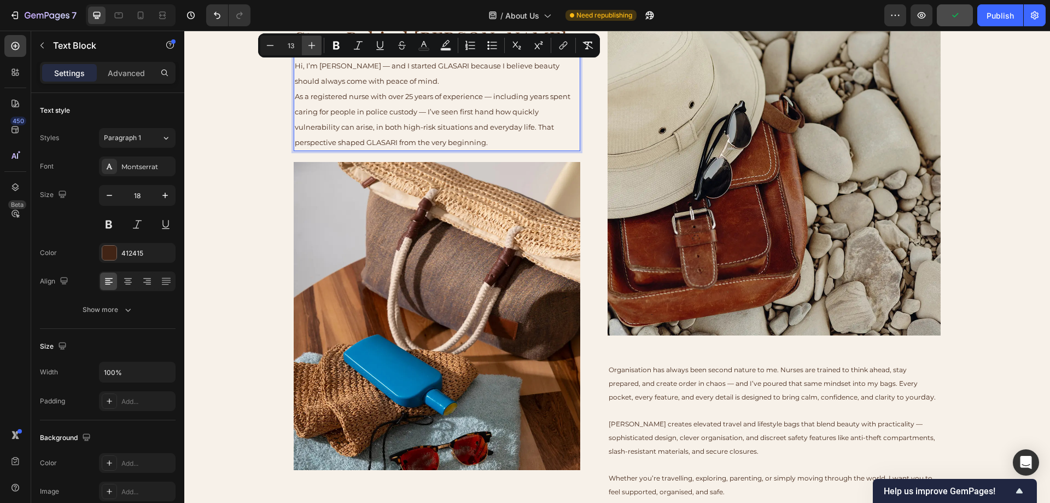
click at [311, 45] on icon "Editor contextual toolbar" at bounding box center [311, 45] width 11 height 11
type input "14"
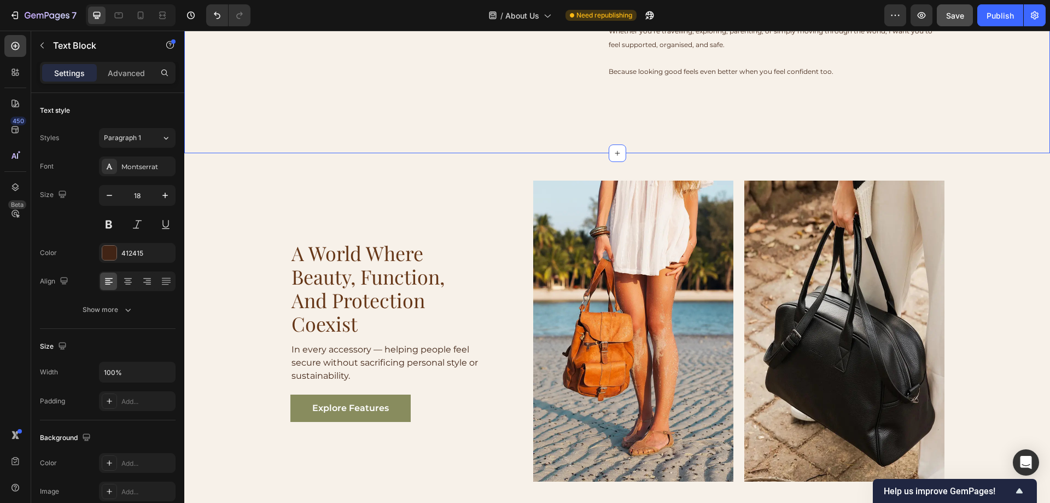
scroll to position [602, 0]
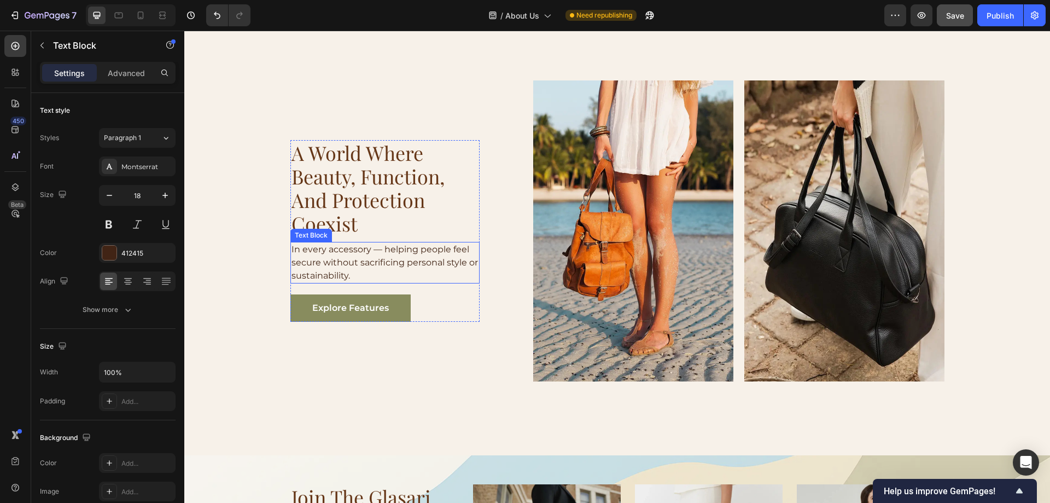
click at [314, 248] on p "In every accessory — helping people feel secure without sacrificing personal st…" at bounding box center [384, 262] width 187 height 39
click at [313, 253] on p "In every accessory — helping people feel secure without sacrificing personal st…" at bounding box center [384, 262] width 187 height 39
click at [310, 249] on p "In every accessory — helping people feel secure without sacrificing personal st…" at bounding box center [384, 262] width 187 height 39
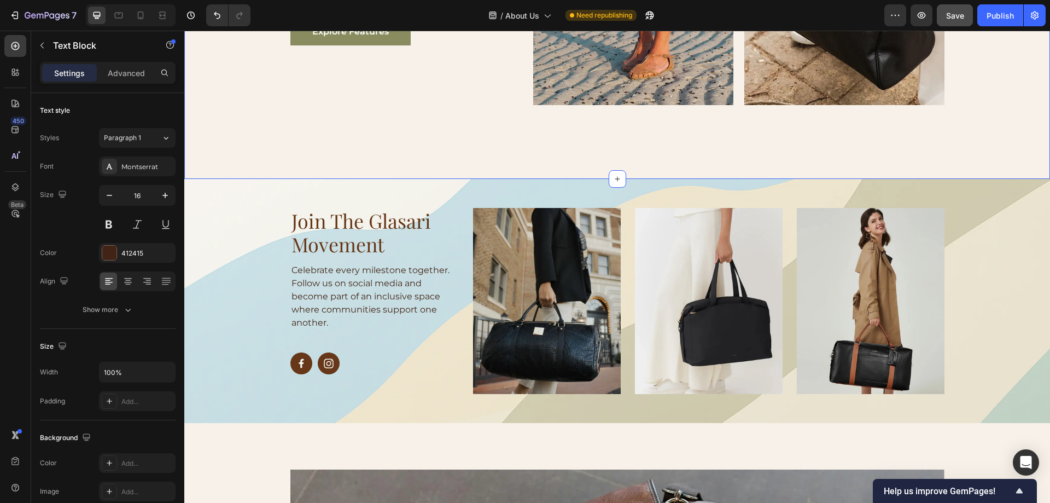
scroll to position [930, 0]
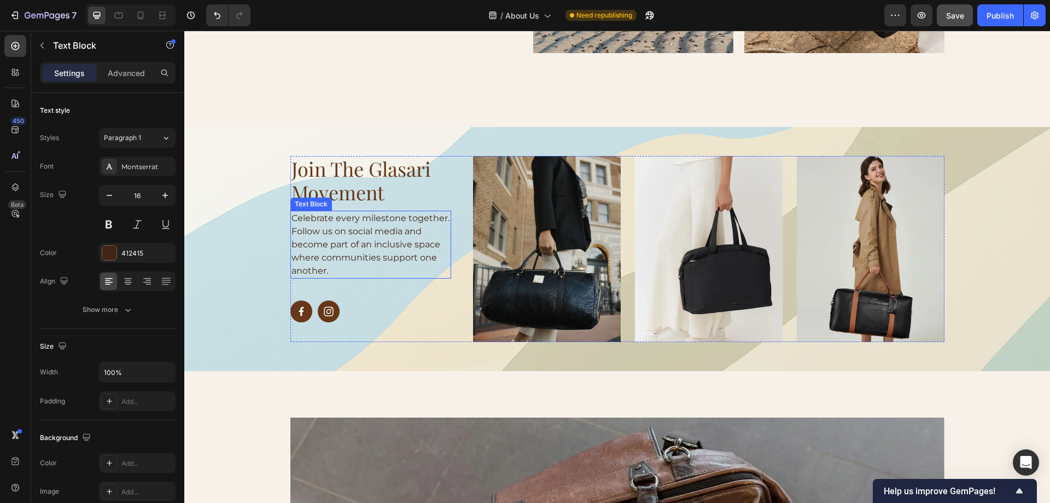
click at [372, 238] on p "Celebrate every milestone together. Follow us on social media and become part o…" at bounding box center [370, 245] width 159 height 66
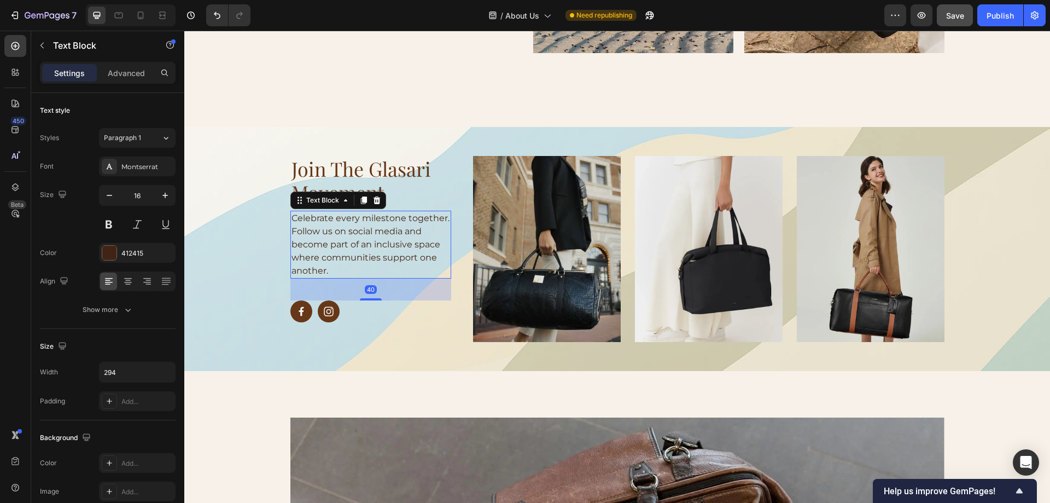
click at [372, 238] on p "Celebrate every milestone together. Follow us on social media and become part o…" at bounding box center [370, 245] width 159 height 66
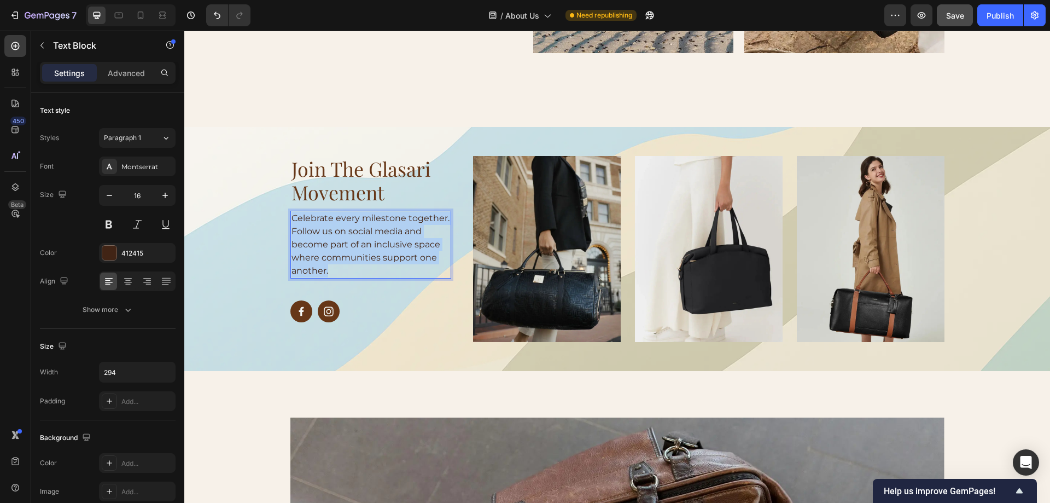
click at [372, 238] on p "Celebrate every milestone together. Follow us on social media and become part o…" at bounding box center [370, 245] width 159 height 66
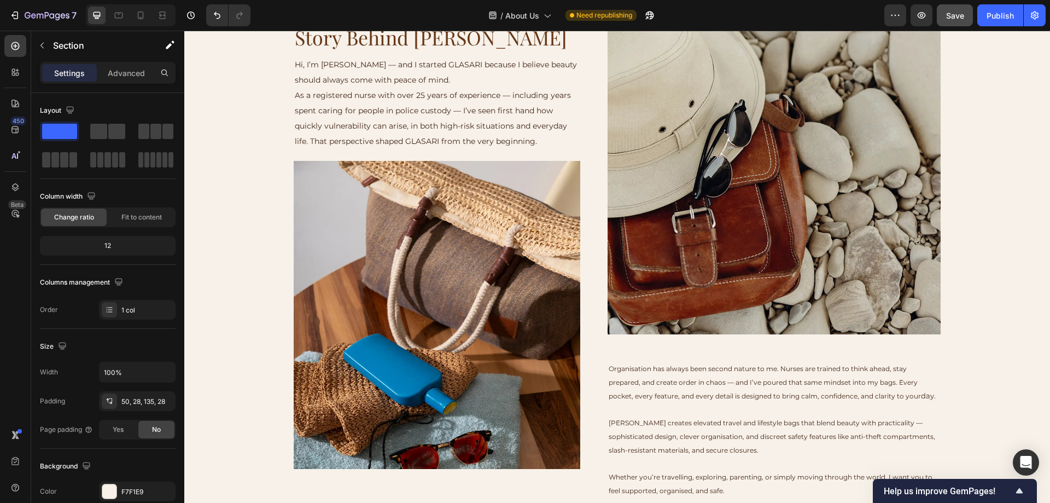
scroll to position [0, 0]
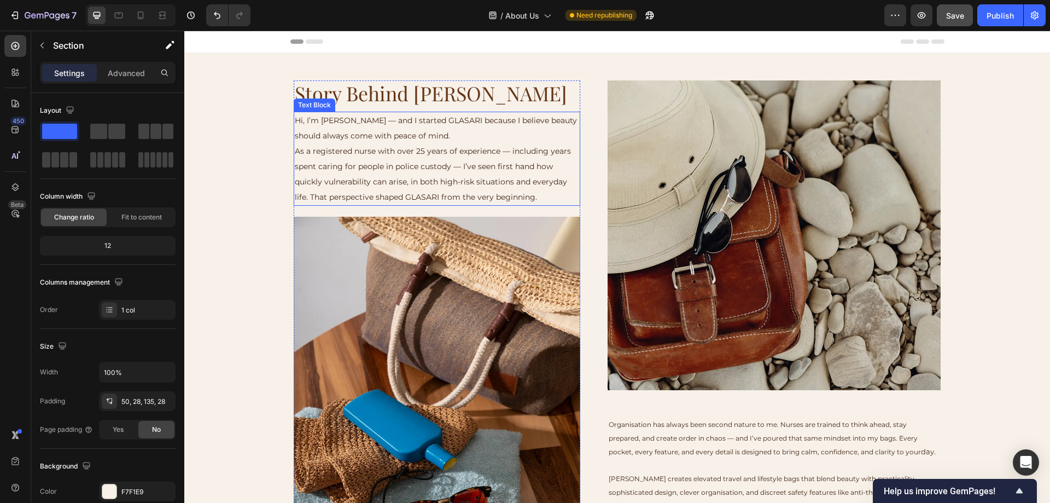
click at [311, 126] on p "Hi, I’m [PERSON_NAME] — and I started GLASARI because I believe beauty should a…" at bounding box center [437, 128] width 284 height 31
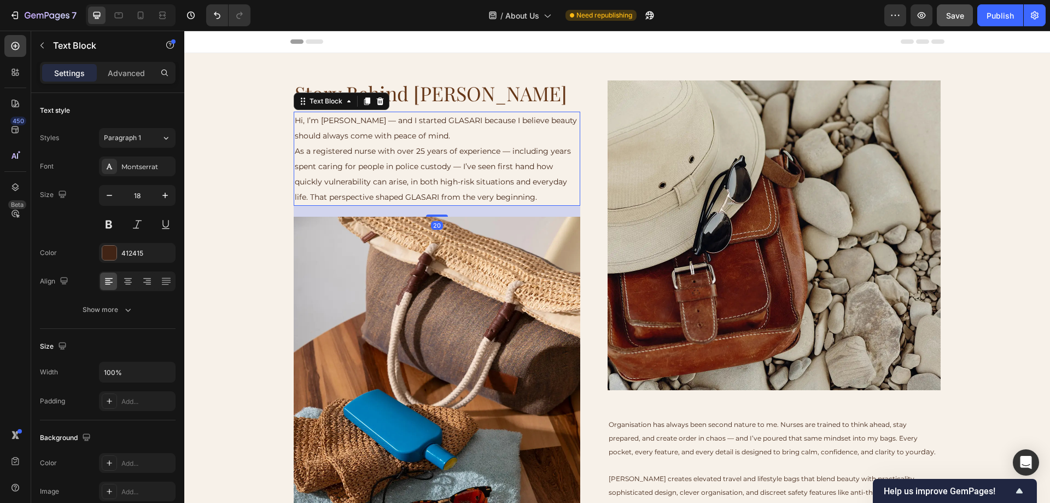
click at [531, 197] on span "As a registered nurse with over 25 years of experience — including years spent …" at bounding box center [433, 174] width 276 height 56
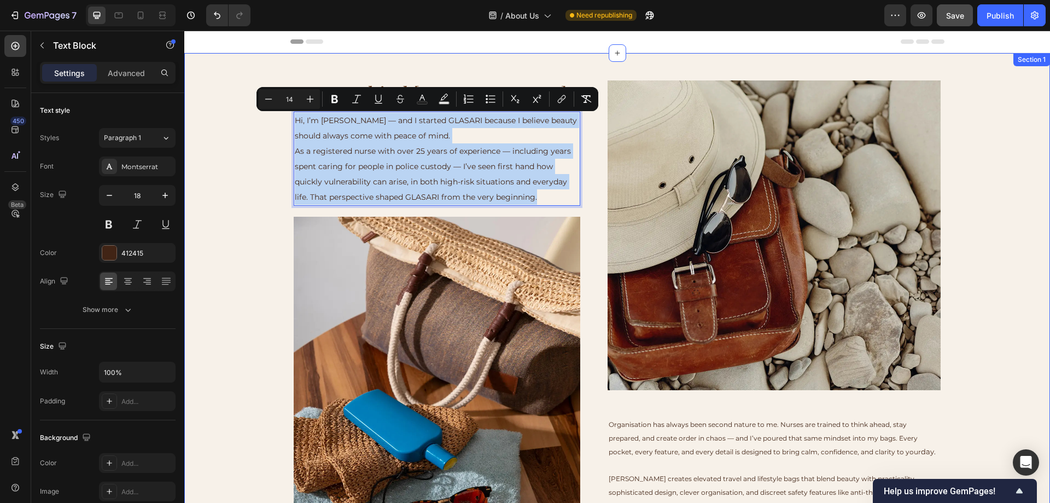
drag, startPoint x: 535, startPoint y: 197, endPoint x: 289, endPoint y: 118, distance: 258.9
click at [289, 118] on div "Story Behind Glasari Heading Hi, I’m [PERSON_NAME] — and I started GLASARI beca…" at bounding box center [617, 330] width 835 height 500
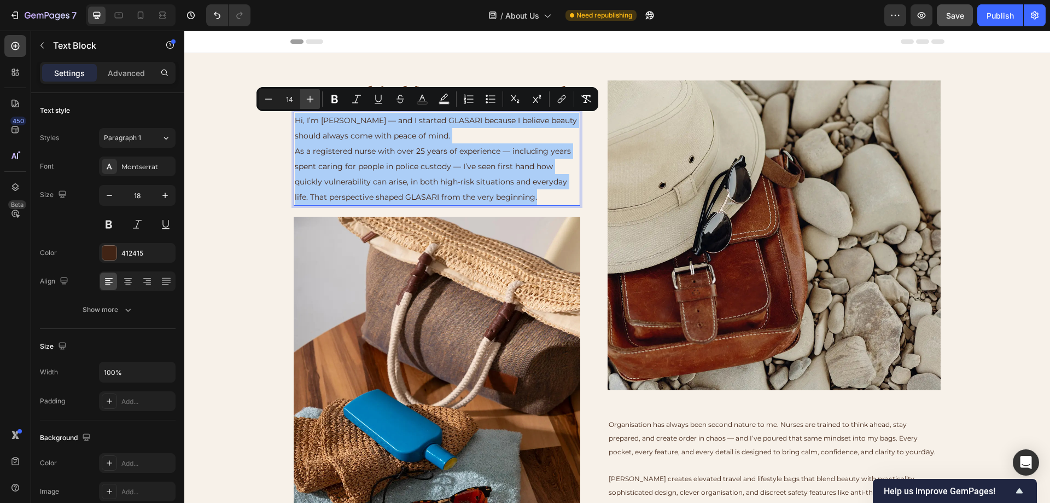
click at [311, 102] on icon "Editor contextual toolbar" at bounding box center [310, 99] width 11 height 11
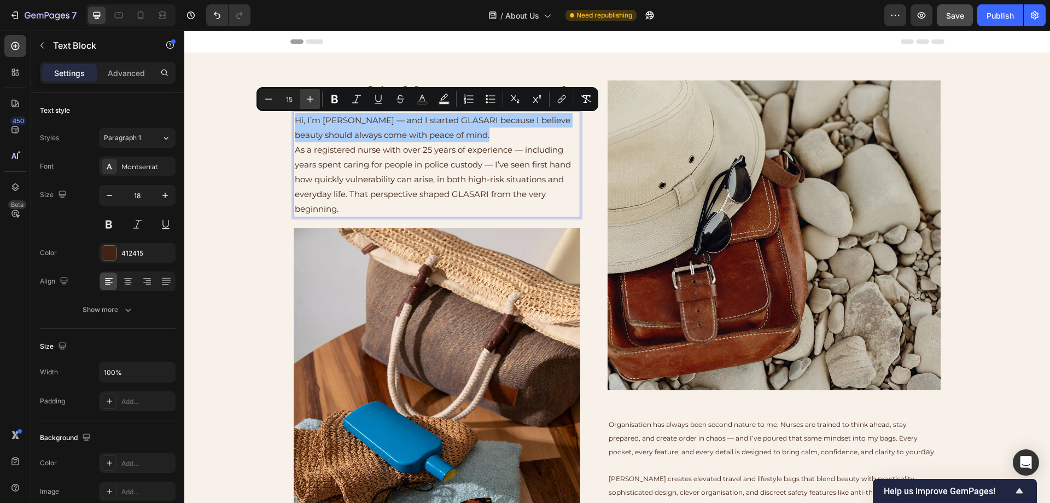
click at [311, 102] on icon "Editor contextual toolbar" at bounding box center [310, 99] width 11 height 11
type input "16"
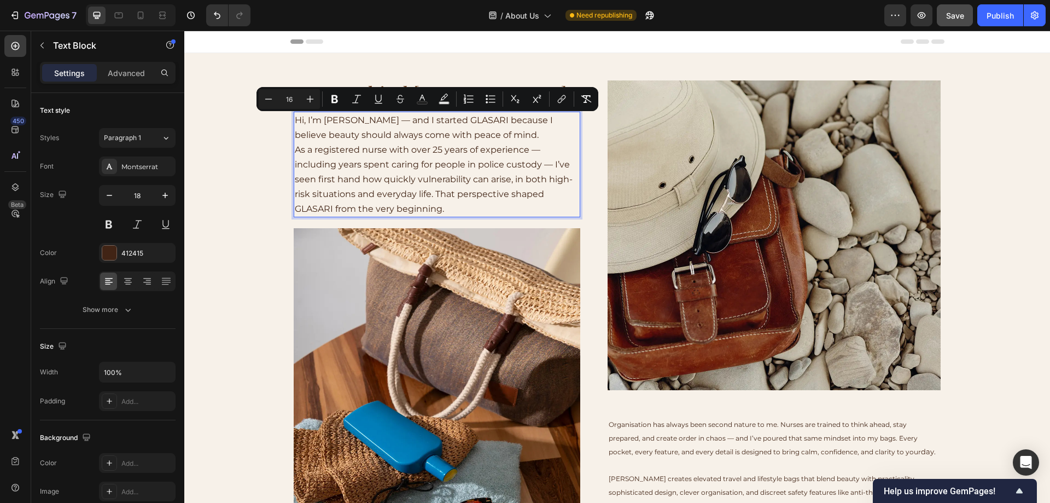
click at [458, 209] on p "As a registered nurse with over 25 years of experience — including years spent …" at bounding box center [437, 179] width 284 height 74
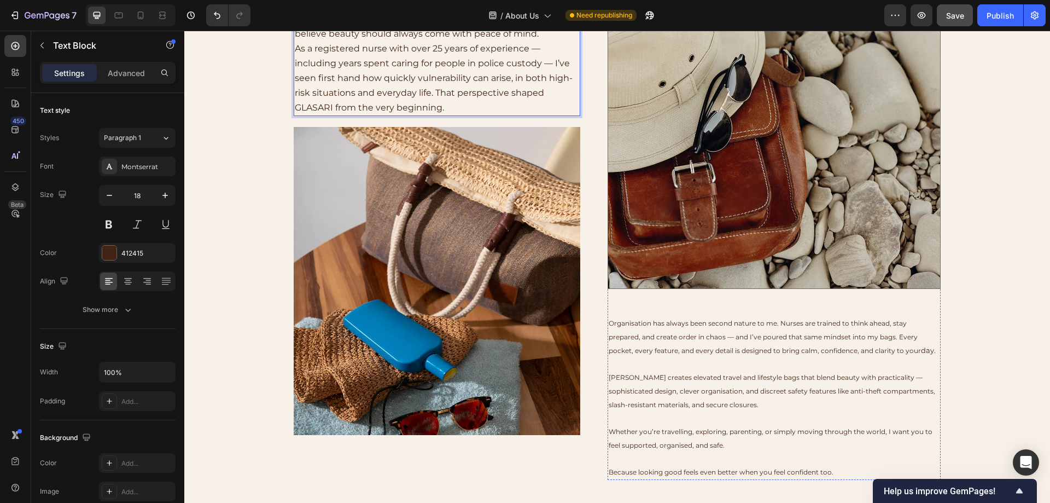
scroll to position [164, 0]
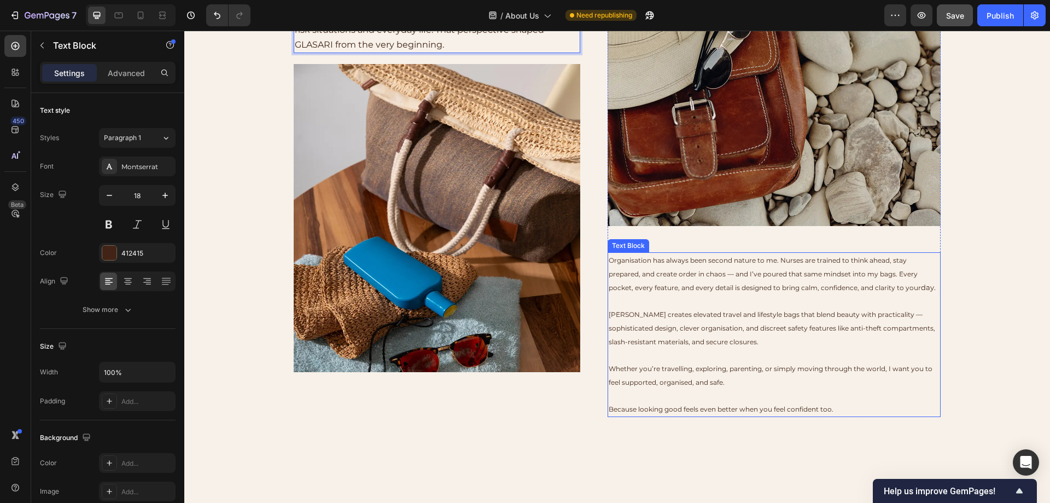
click at [704, 345] on span "[PERSON_NAME] creates elevated travel and lifestyle bags that blend beauty with…" at bounding box center [772, 328] width 326 height 36
click at [823, 411] on span "Because looking good feels even better when you feel confident too." at bounding box center [721, 409] width 225 height 8
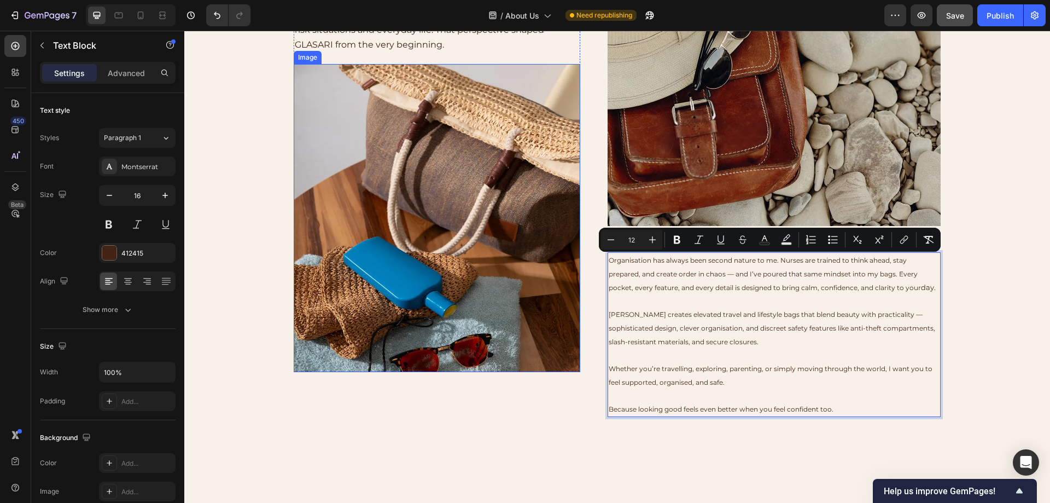
drag, startPoint x: 832, startPoint y: 411, endPoint x: 568, endPoint y: 261, distance: 303.7
click at [568, 261] on div "Story Behind Glasari Heading Hi, I’m [PERSON_NAME] — and I started GLASARI beca…" at bounding box center [617, 166] width 647 height 500
click at [655, 241] on icon "Editor contextual toolbar" at bounding box center [652, 239] width 11 height 11
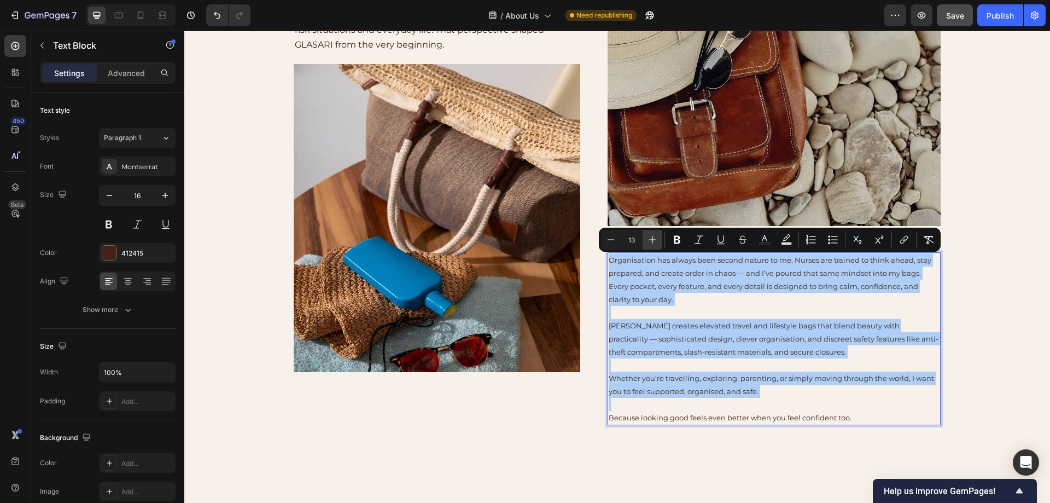
click at [655, 241] on icon "Editor contextual toolbar" at bounding box center [652, 239] width 11 height 11
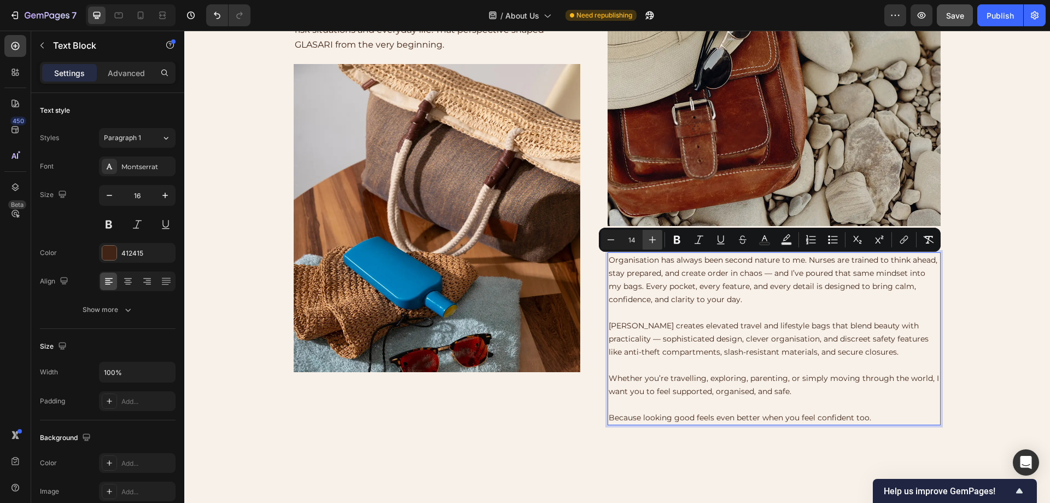
click at [655, 241] on icon "Editor contextual toolbar" at bounding box center [652, 239] width 11 height 11
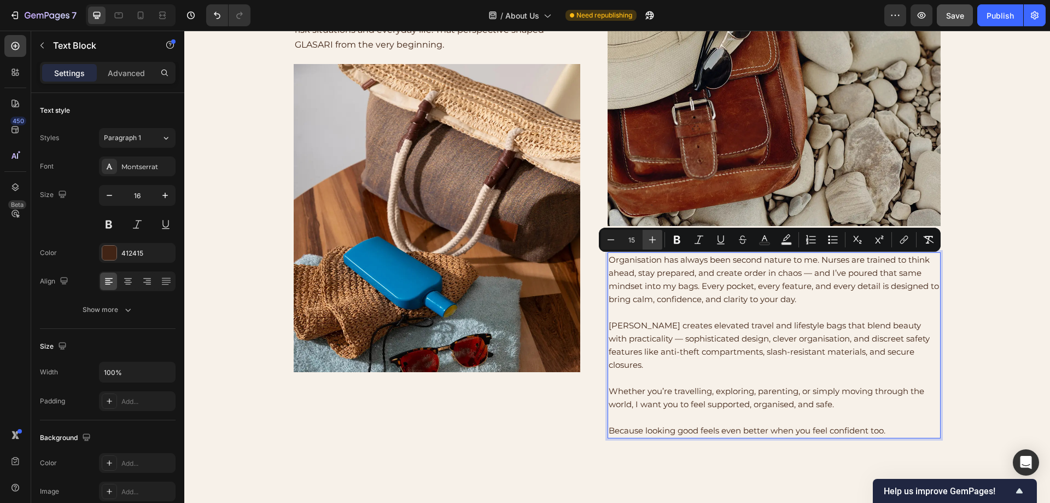
click at [655, 241] on icon "Editor contextual toolbar" at bounding box center [652, 239] width 11 height 11
type input "16"
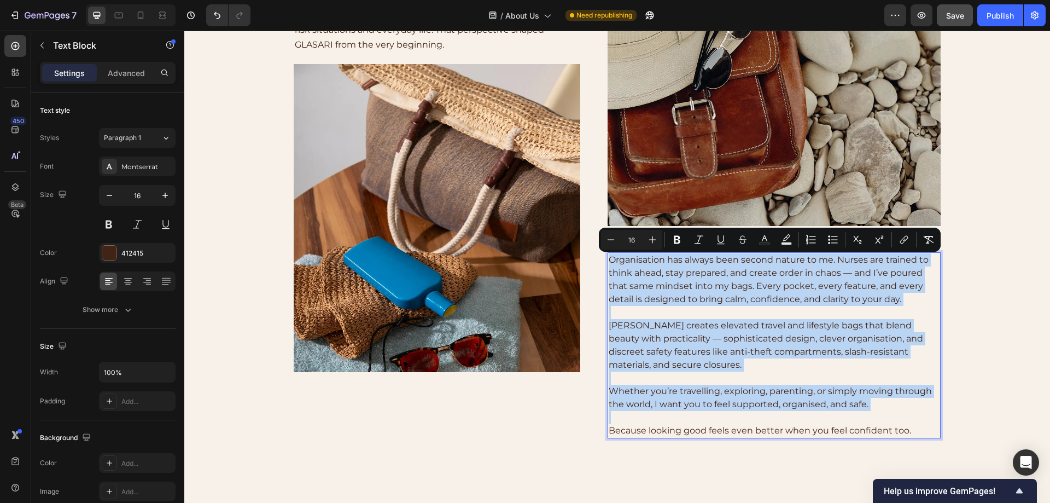
click at [681, 363] on p "[PERSON_NAME] creates elevated travel and lifestyle bags that blend beauty with…" at bounding box center [774, 339] width 331 height 66
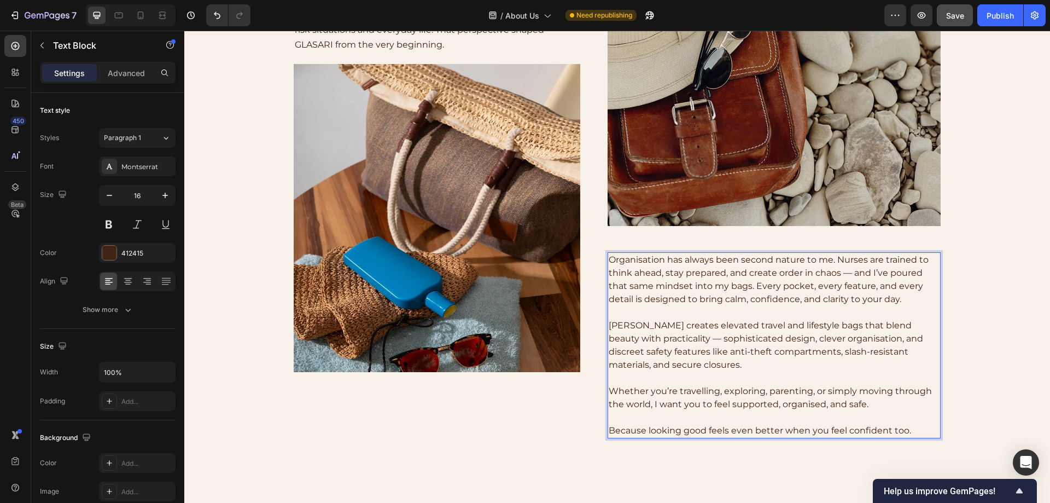
click at [609, 392] on span "Whether you’re travelling, exploring, parenting, or simply moving through the w…" at bounding box center [770, 398] width 323 height 24
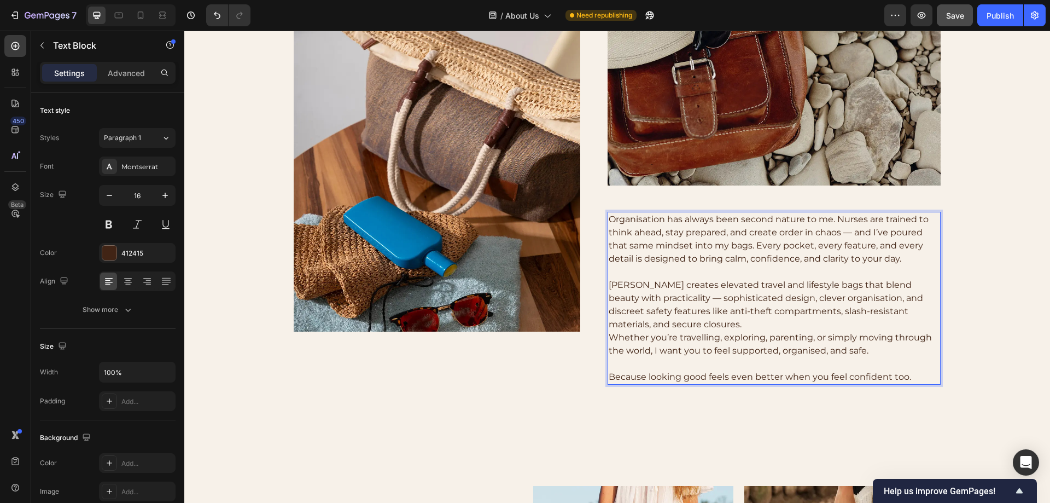
scroll to position [273, 0]
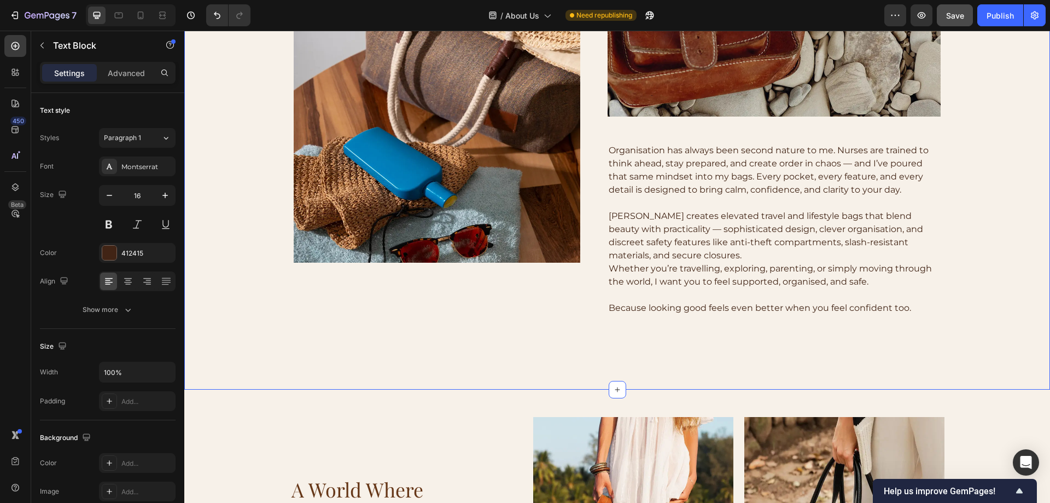
click at [724, 347] on div "Story Behind Glasari Heading Hi, I’m [PERSON_NAME] — and I started GLASARI beca…" at bounding box center [617, 85] width 866 height 610
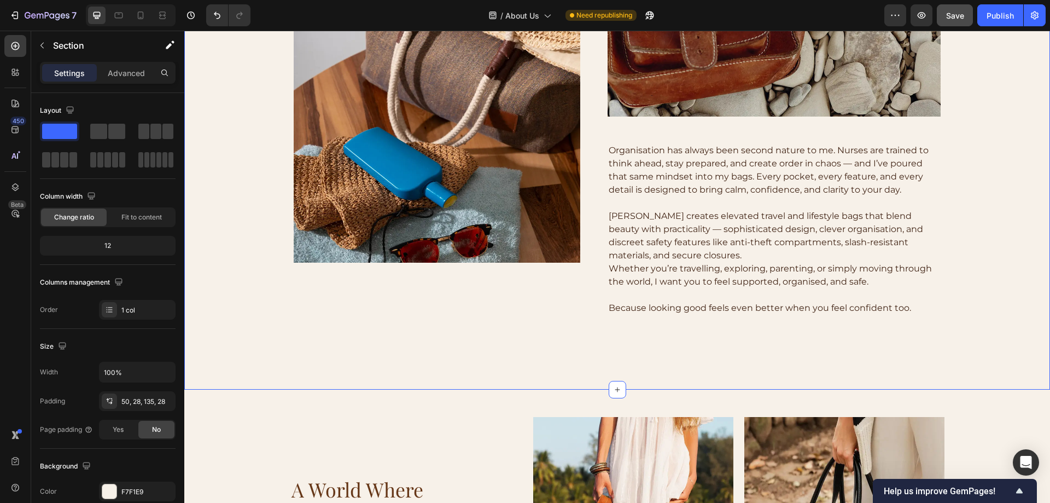
click at [887, 320] on div "Story Behind Glasari Heading Hi, I’m [PERSON_NAME] — and I started GLASARI beca…" at bounding box center [617, 85] width 866 height 610
click at [952, 18] on span "Save" at bounding box center [955, 15] width 18 height 9
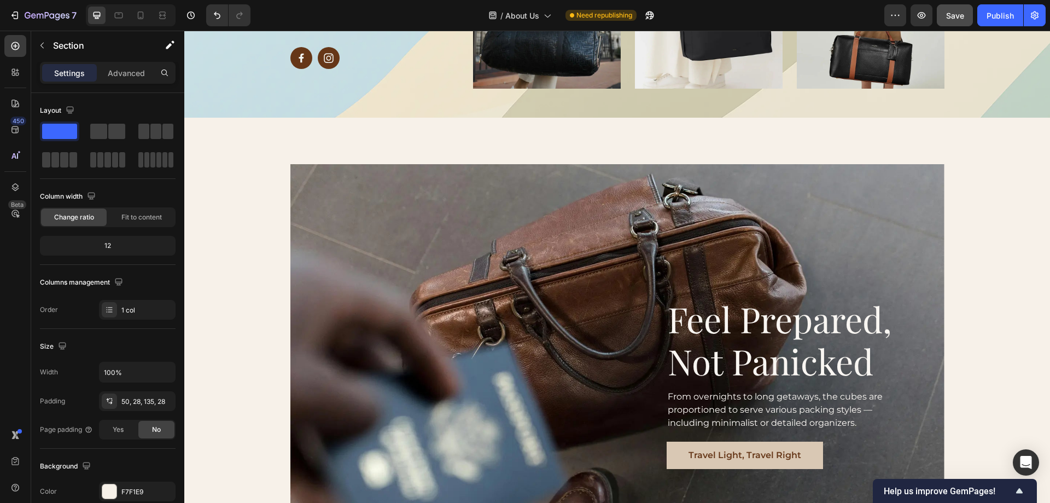
scroll to position [1313, 0]
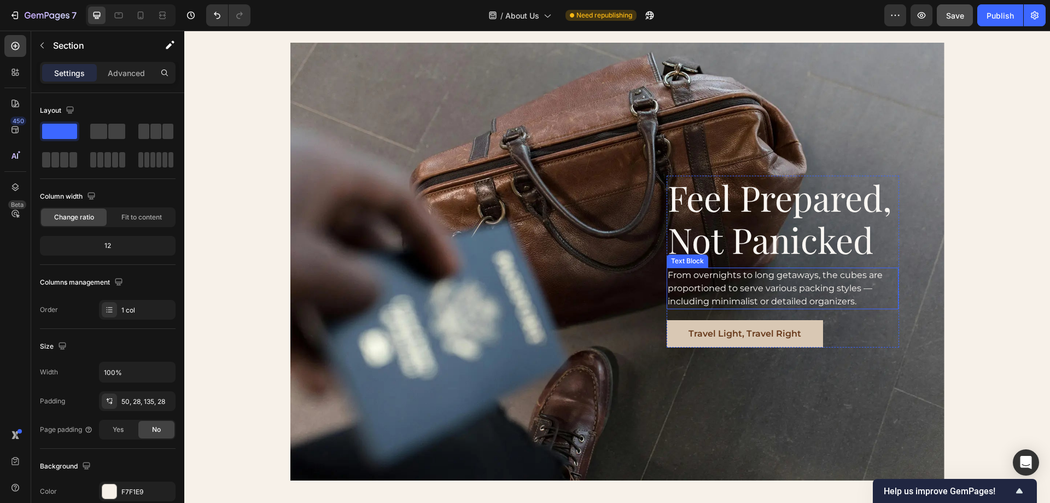
click at [804, 295] on p "From overnights to long getaways, the cubes are proportioned to serve various p…" at bounding box center [783, 288] width 230 height 39
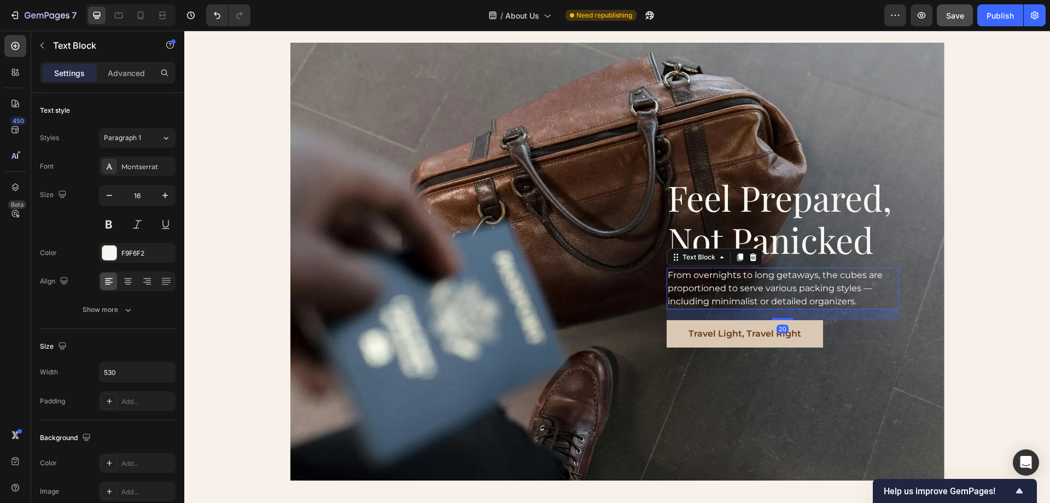
click at [837, 304] on p "From overnights to long getaways, the cubes are proportioned to serve various p…" at bounding box center [783, 288] width 230 height 39
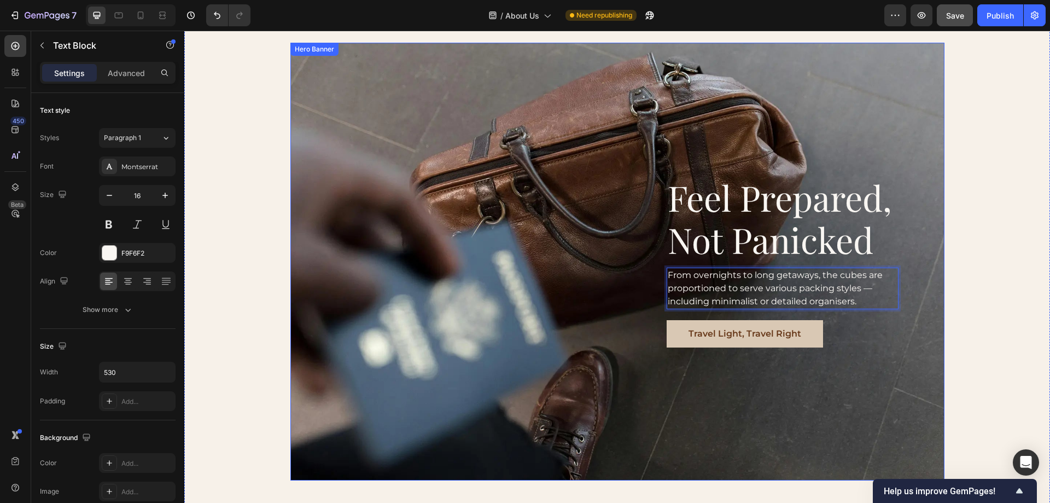
click at [900, 244] on div "feel prepared, not panicked Heading From overnights to long getaways, the cubes…" at bounding box center [617, 262] width 654 height 264
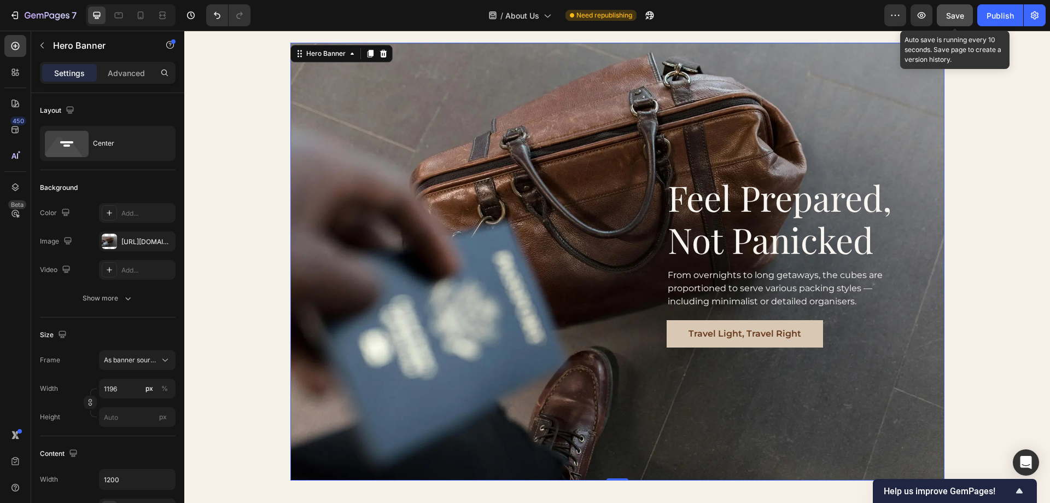
click at [964, 21] on div "Save" at bounding box center [955, 15] width 18 height 11
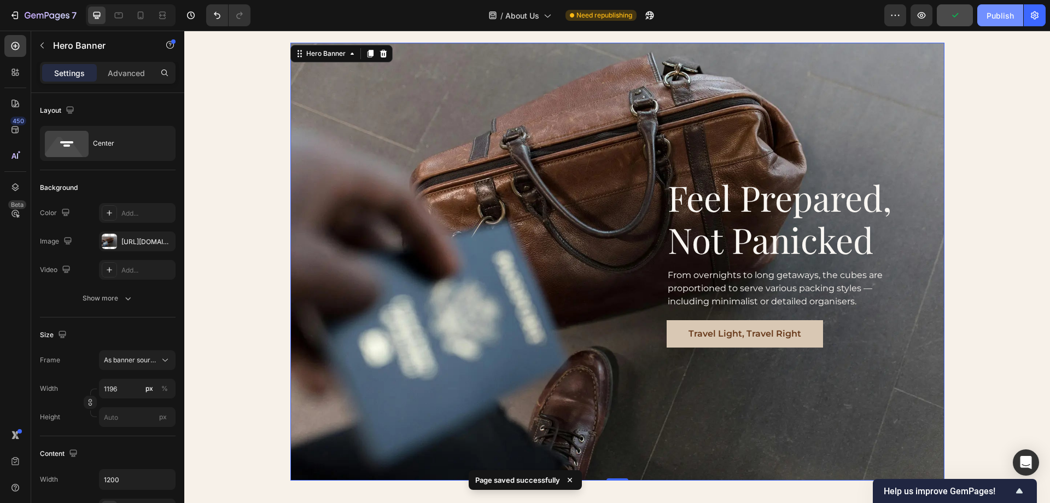
click at [995, 18] on div "Publish" at bounding box center [1000, 15] width 27 height 11
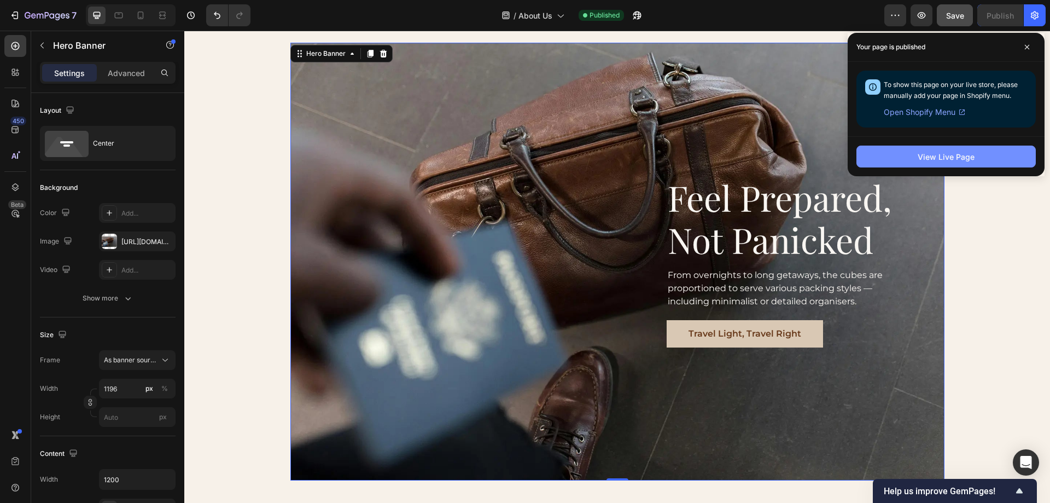
click at [944, 156] on div "View Live Page" at bounding box center [946, 156] width 57 height 11
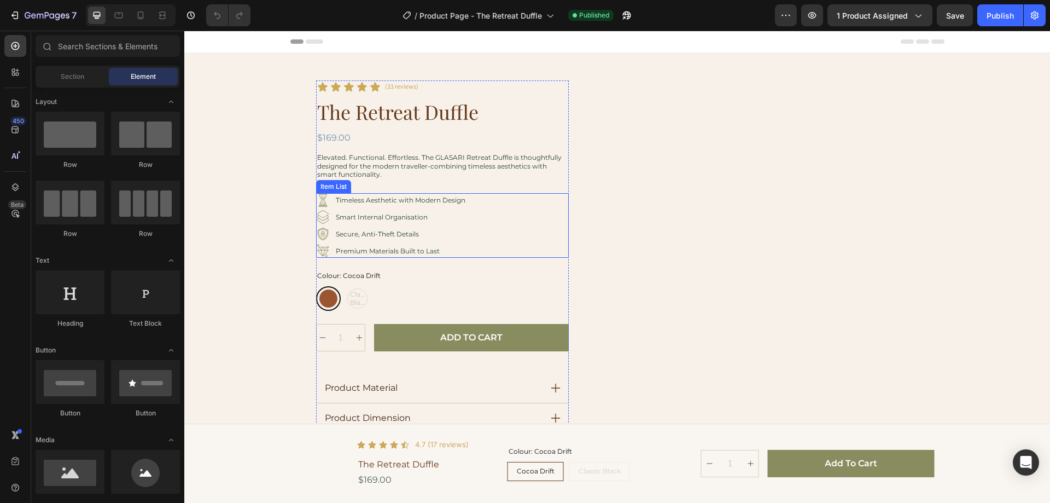
click at [742, 249] on p "Premium Materials Built to Last" at bounding box center [777, 251] width 130 height 9
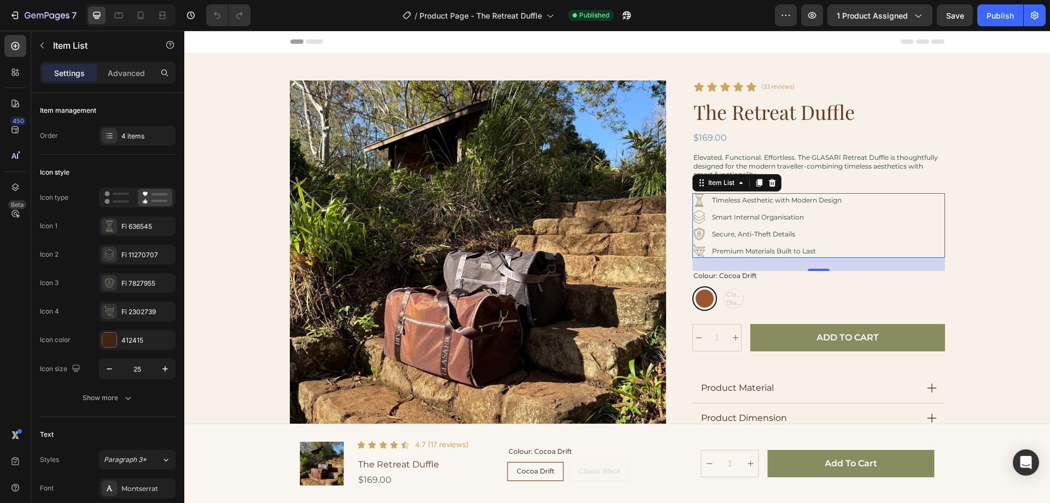
click at [742, 253] on p "Premium Materials Built to Last" at bounding box center [777, 251] width 130 height 9
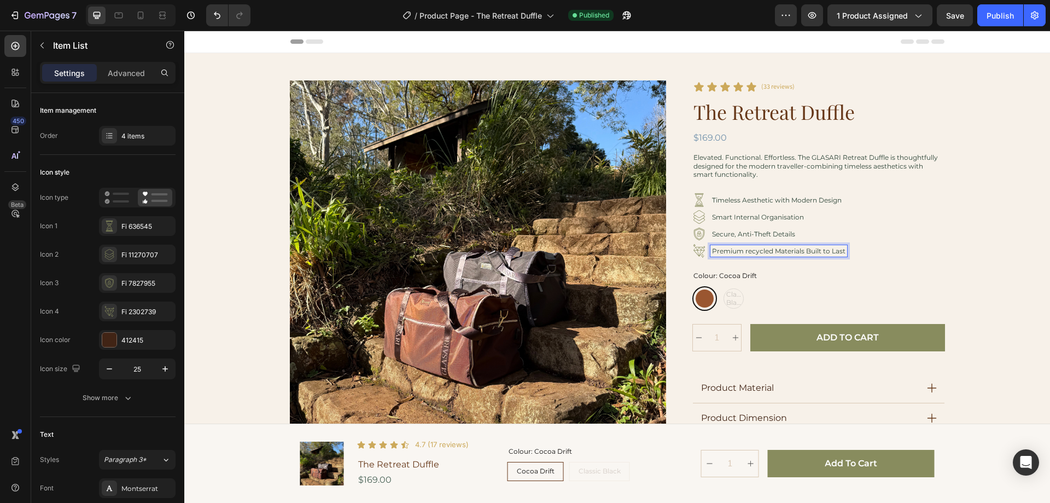
click at [744, 251] on p "Premium recycled Materials Built to Last" at bounding box center [778, 251] width 133 height 9
click at [838, 252] on p "Premium Recycled Materials Built to Last" at bounding box center [780, 251] width 136 height 9
click at [843, 251] on div "Premium Recycled Materials Built to Last" at bounding box center [779, 251] width 139 height 12
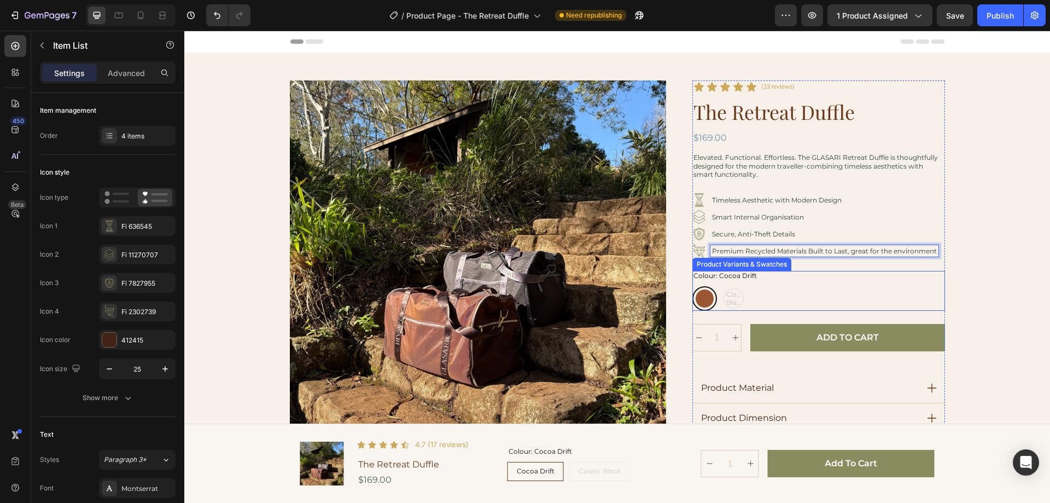
click at [698, 296] on div at bounding box center [705, 298] width 18 height 18
click at [692, 286] on input "Cocoa Drift Cocoa Drift" at bounding box center [692, 285] width 1 height 1
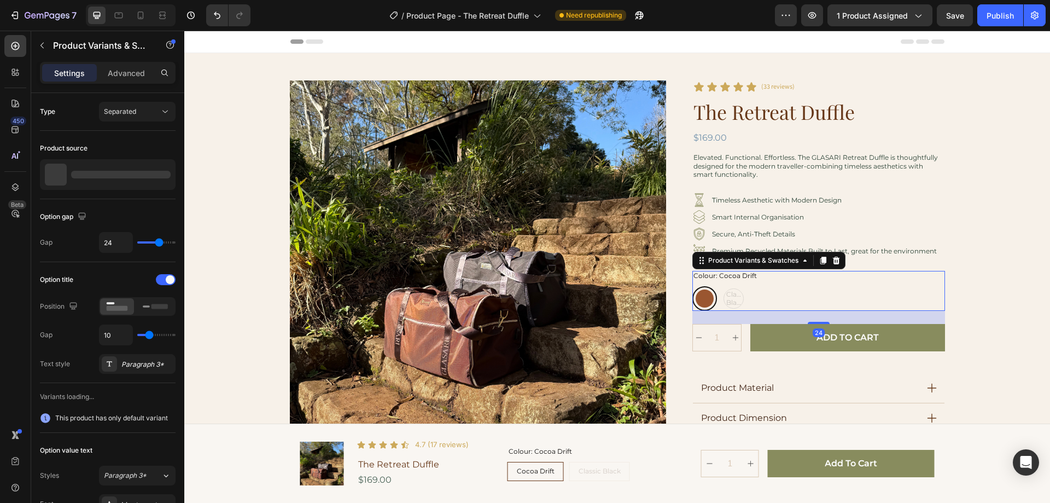
click at [731, 297] on div "Cocoa Drift Cocoa Drift Classic Black Classic Black Classic Black" at bounding box center [818, 298] width 253 height 25
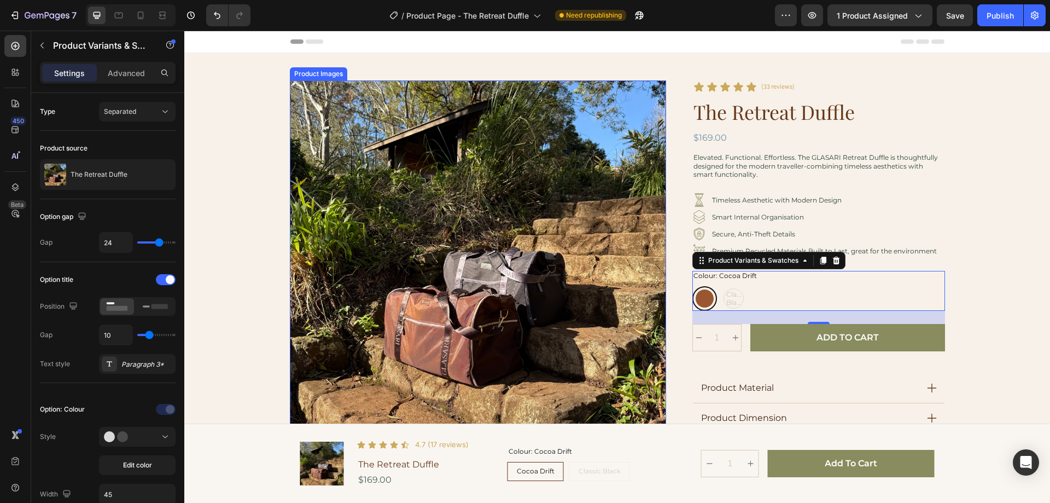
scroll to position [55, 0]
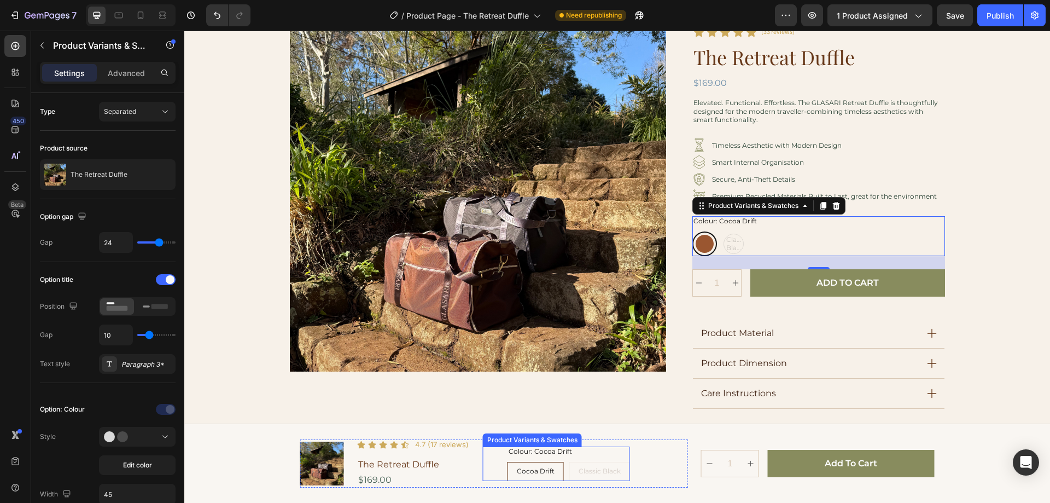
click at [599, 467] on div "Cocoa Drift Cocoa Drift Cocoa Drift Classic Black Classic Black Classic Black" at bounding box center [569, 471] width 123 height 19
radio input "true"
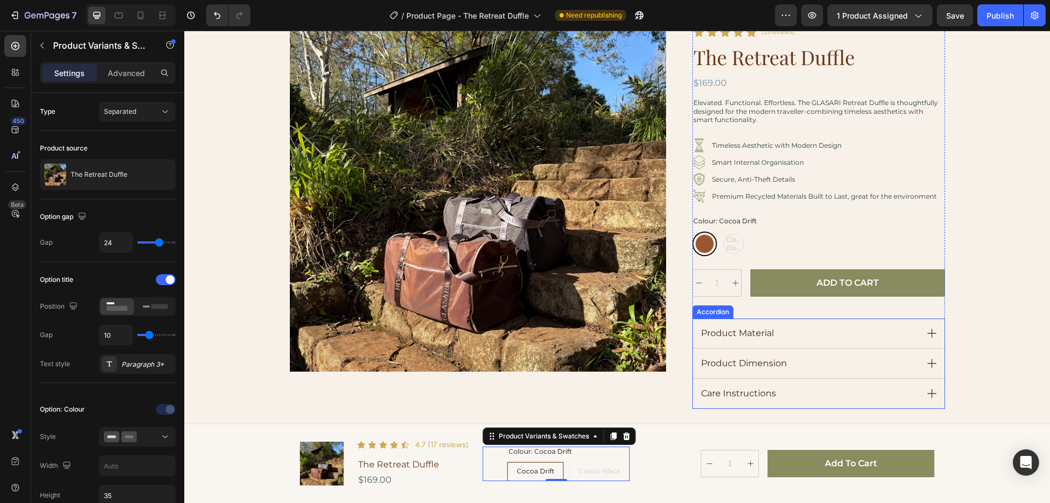
click at [928, 335] on icon at bounding box center [931, 333] width 9 height 9
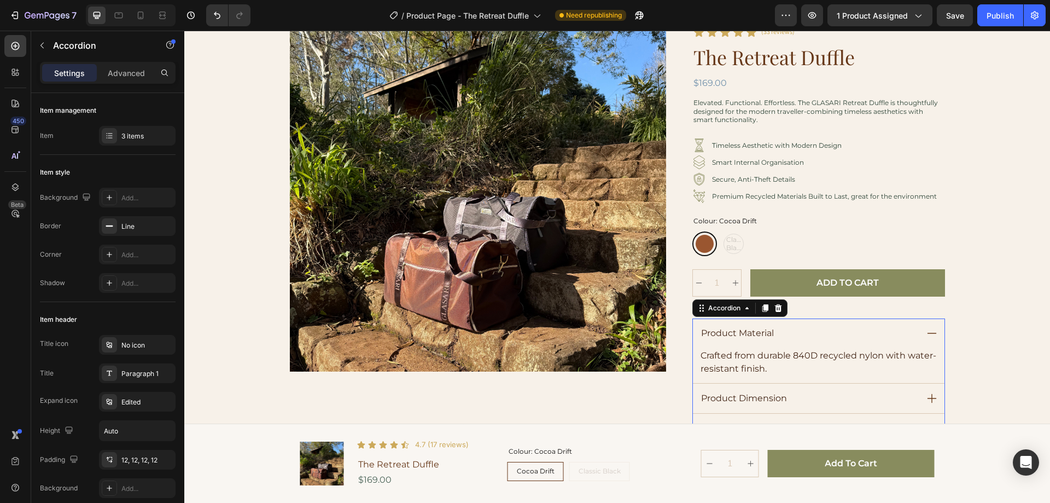
click at [926, 395] on icon at bounding box center [932, 398] width 12 height 12
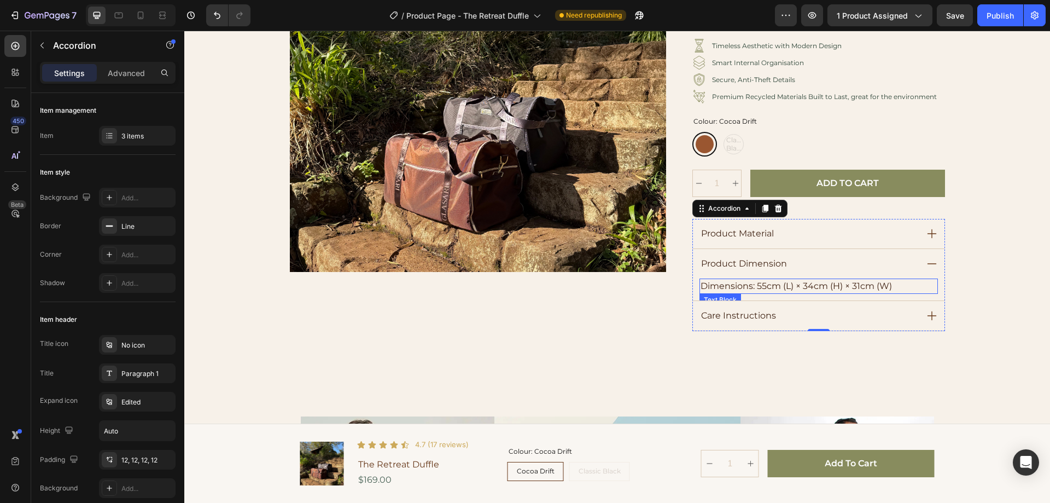
scroll to position [164, 0]
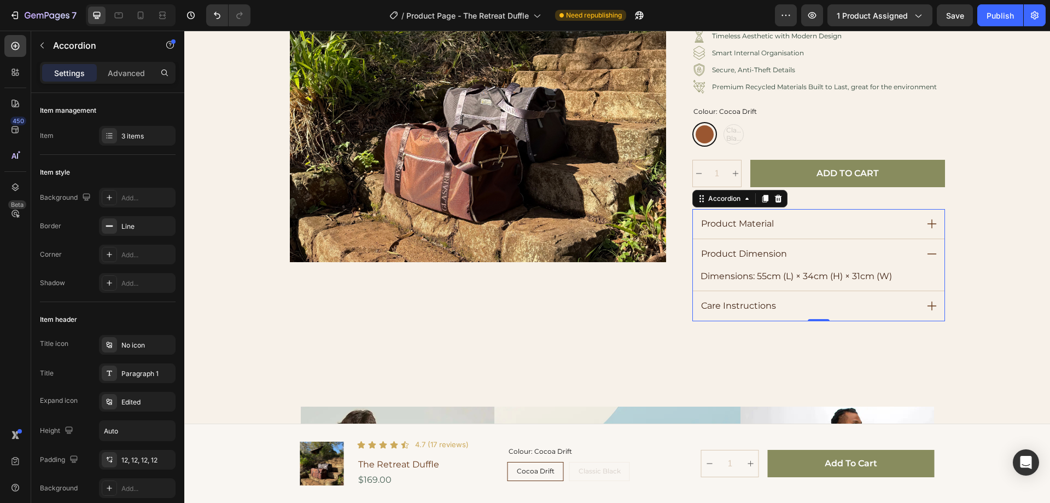
click at [927, 307] on icon at bounding box center [932, 306] width 12 height 12
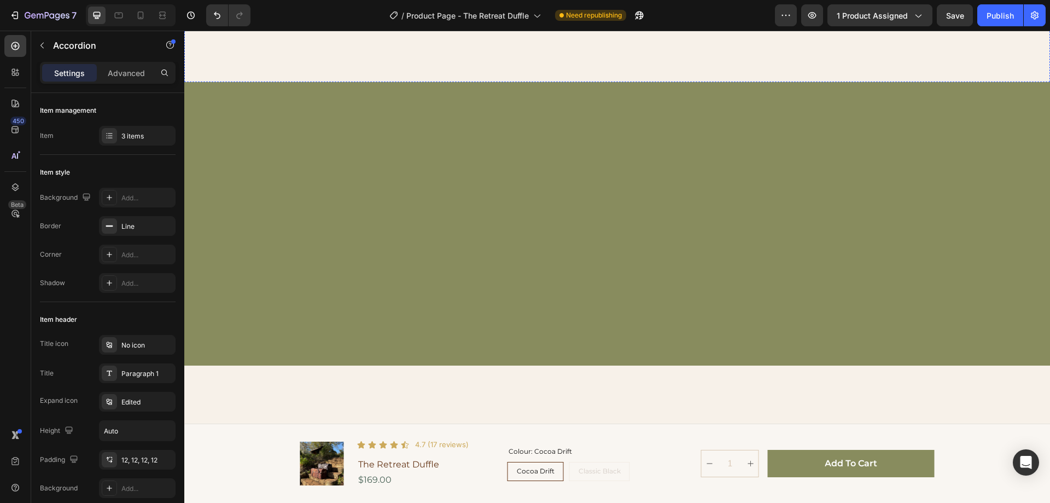
scroll to position [1258, 0]
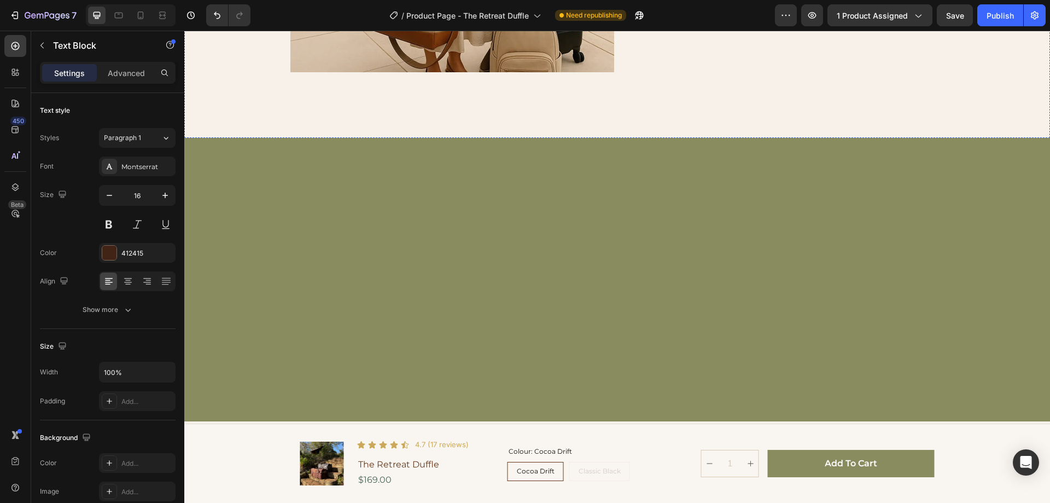
scroll to position [1531, 0]
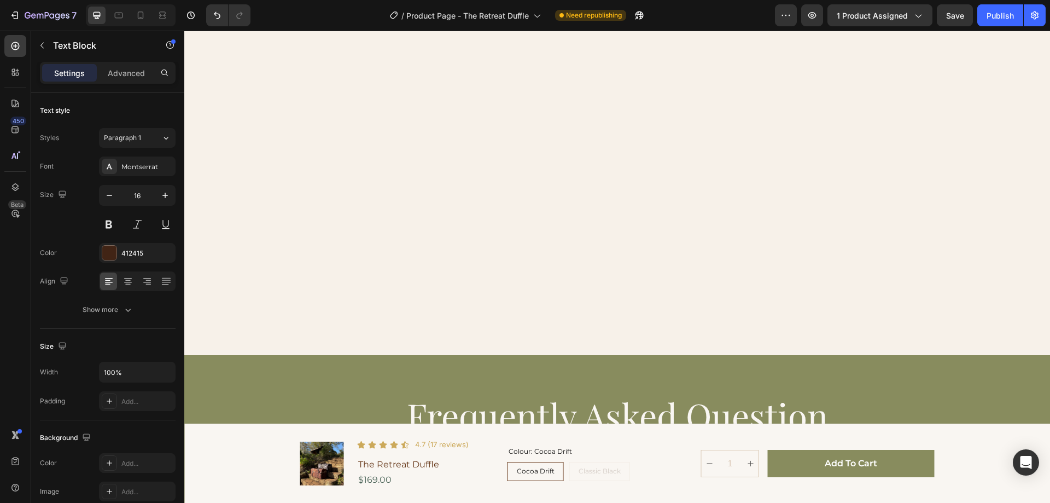
scroll to position [1695, 0]
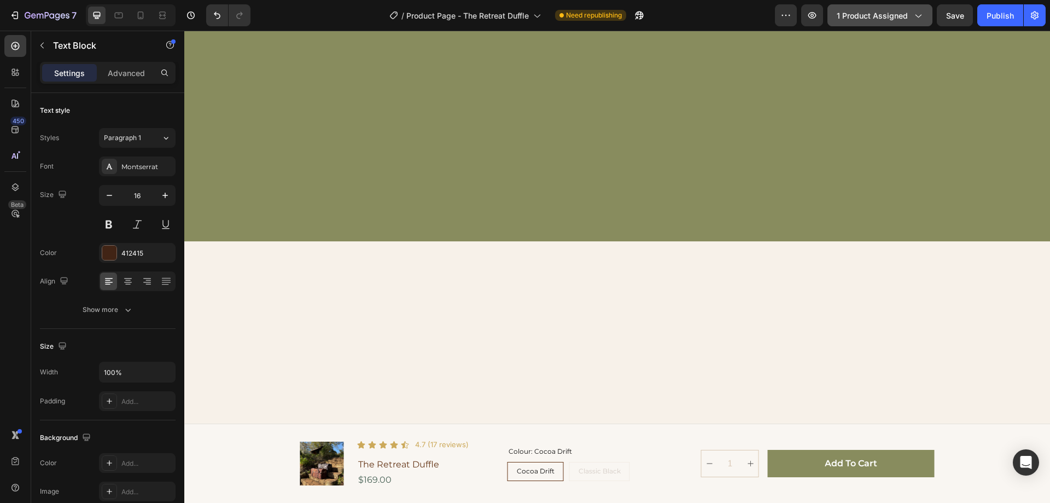
click at [886, 12] on span "1 product assigned" at bounding box center [872, 15] width 71 height 11
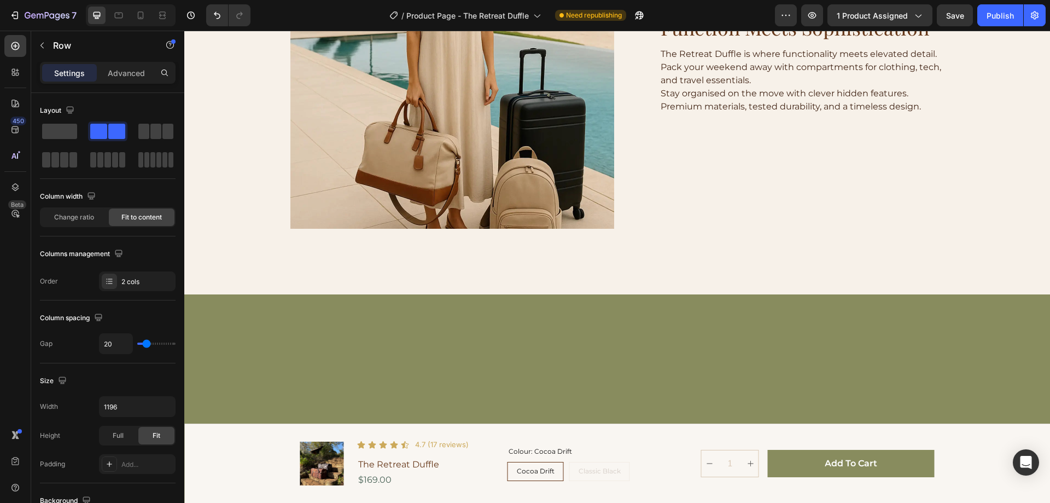
scroll to position [1258, 0]
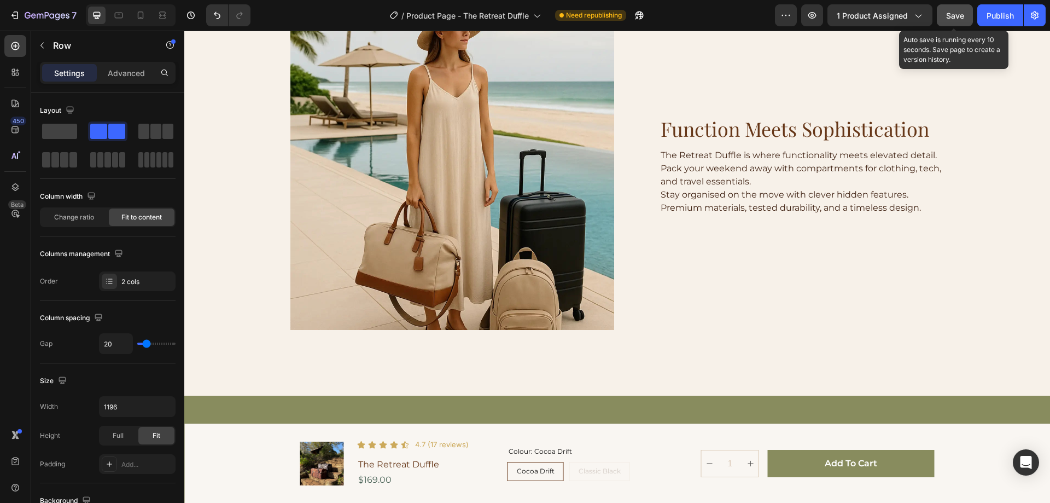
click at [958, 20] on div "Save" at bounding box center [955, 15] width 18 height 11
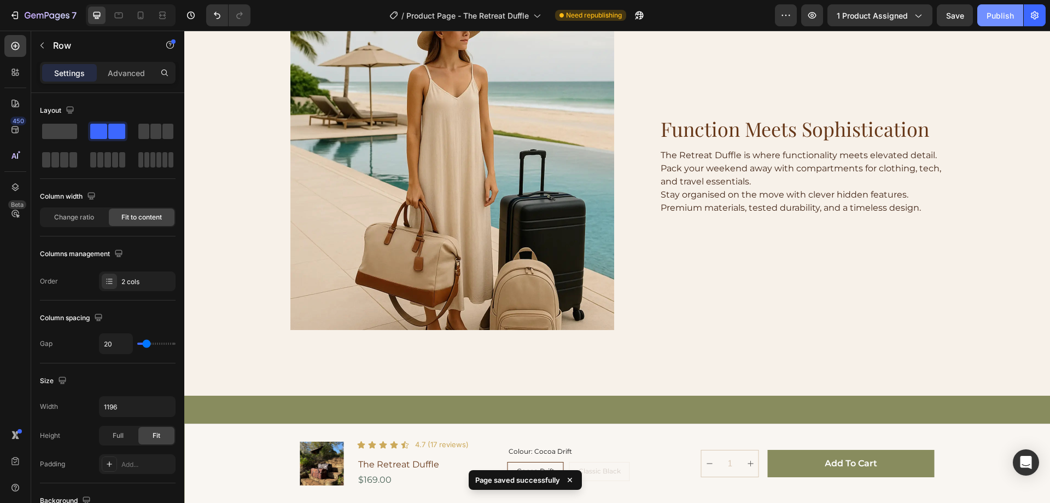
click at [991, 19] on div "Publish" at bounding box center [1000, 15] width 27 height 11
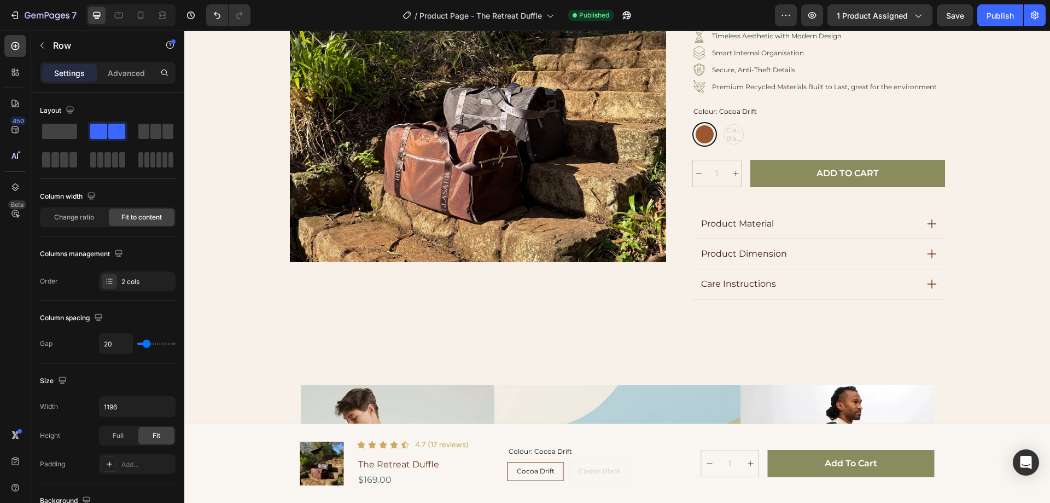
scroll to position [0, 0]
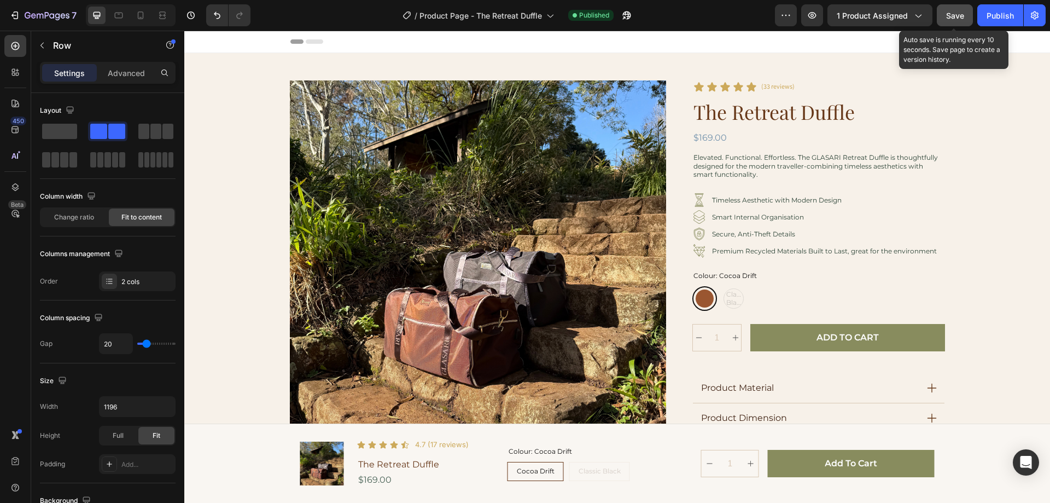
click at [958, 19] on span "Save" at bounding box center [955, 15] width 18 height 9
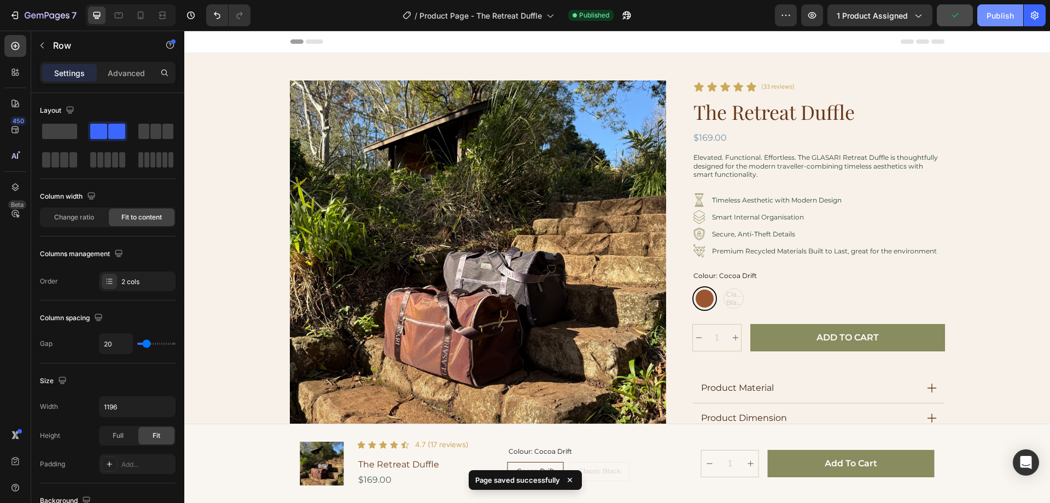
click at [994, 18] on div "Publish" at bounding box center [1000, 15] width 27 height 11
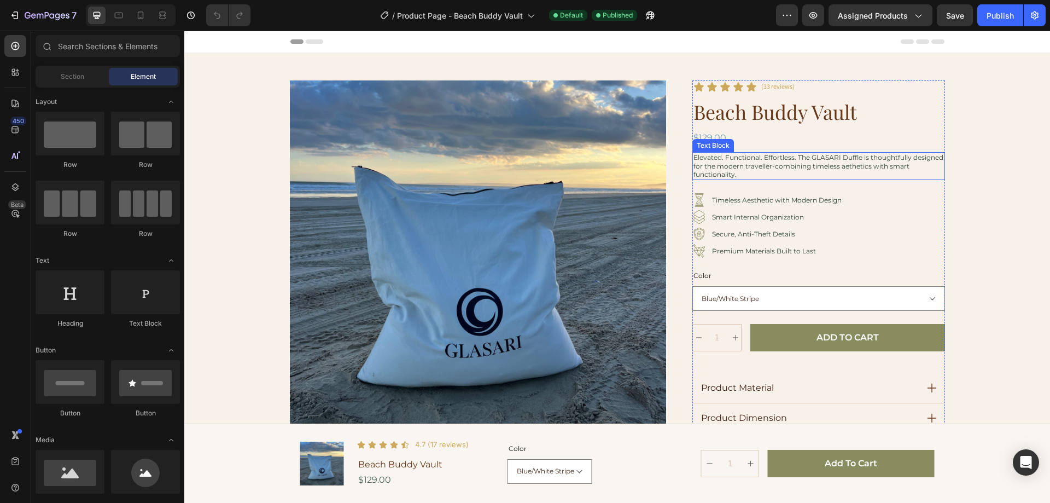
click at [719, 157] on p "Elevated. Functional. Effortless. The GLASARI Duffle is thoughtfully designed f…" at bounding box center [818, 166] width 250 height 26
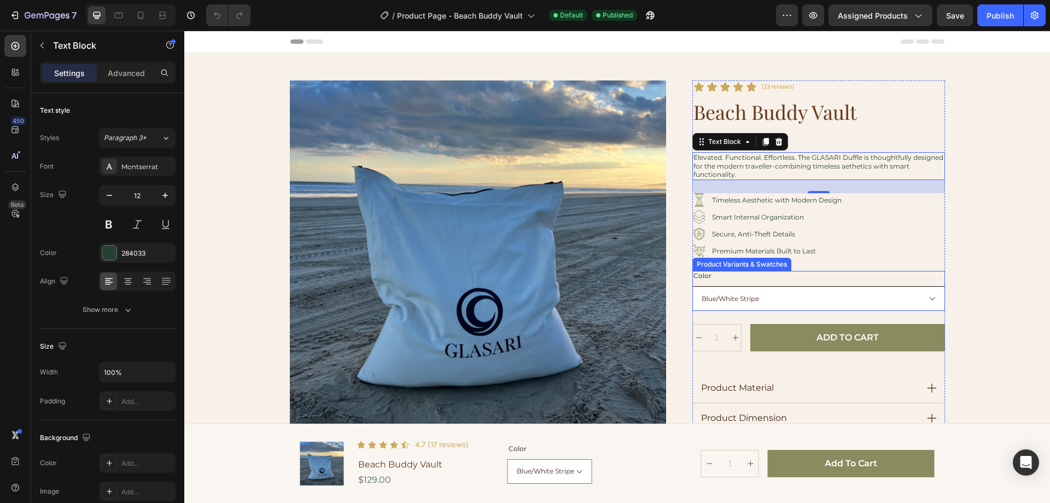
click at [928, 297] on select "Blue/white stripe Sand/cream stripe" at bounding box center [818, 298] width 253 height 25
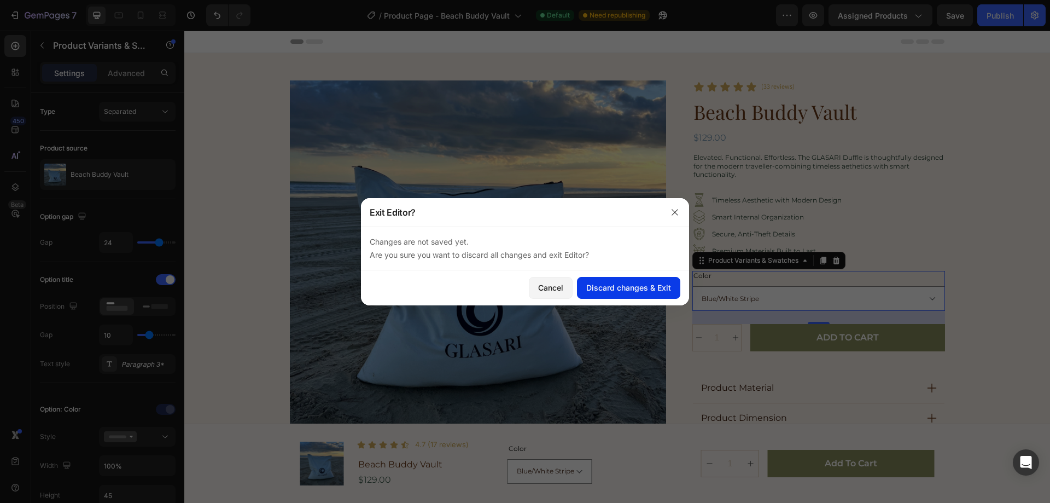
click at [613, 288] on div "Discard changes & Exit" at bounding box center [628, 287] width 85 height 11
